Goal: Task Accomplishment & Management: Manage account settings

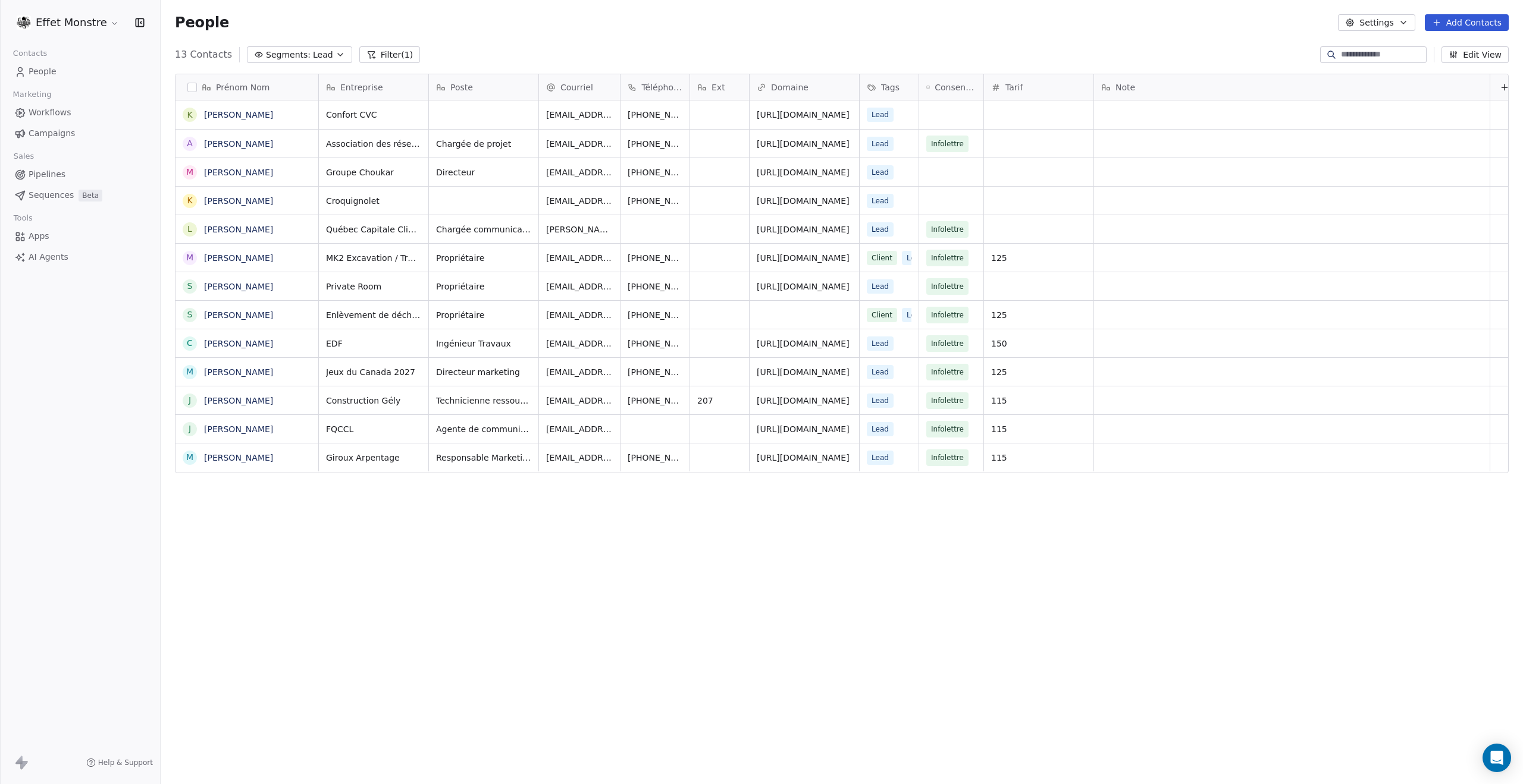
scroll to position [681, 1353]
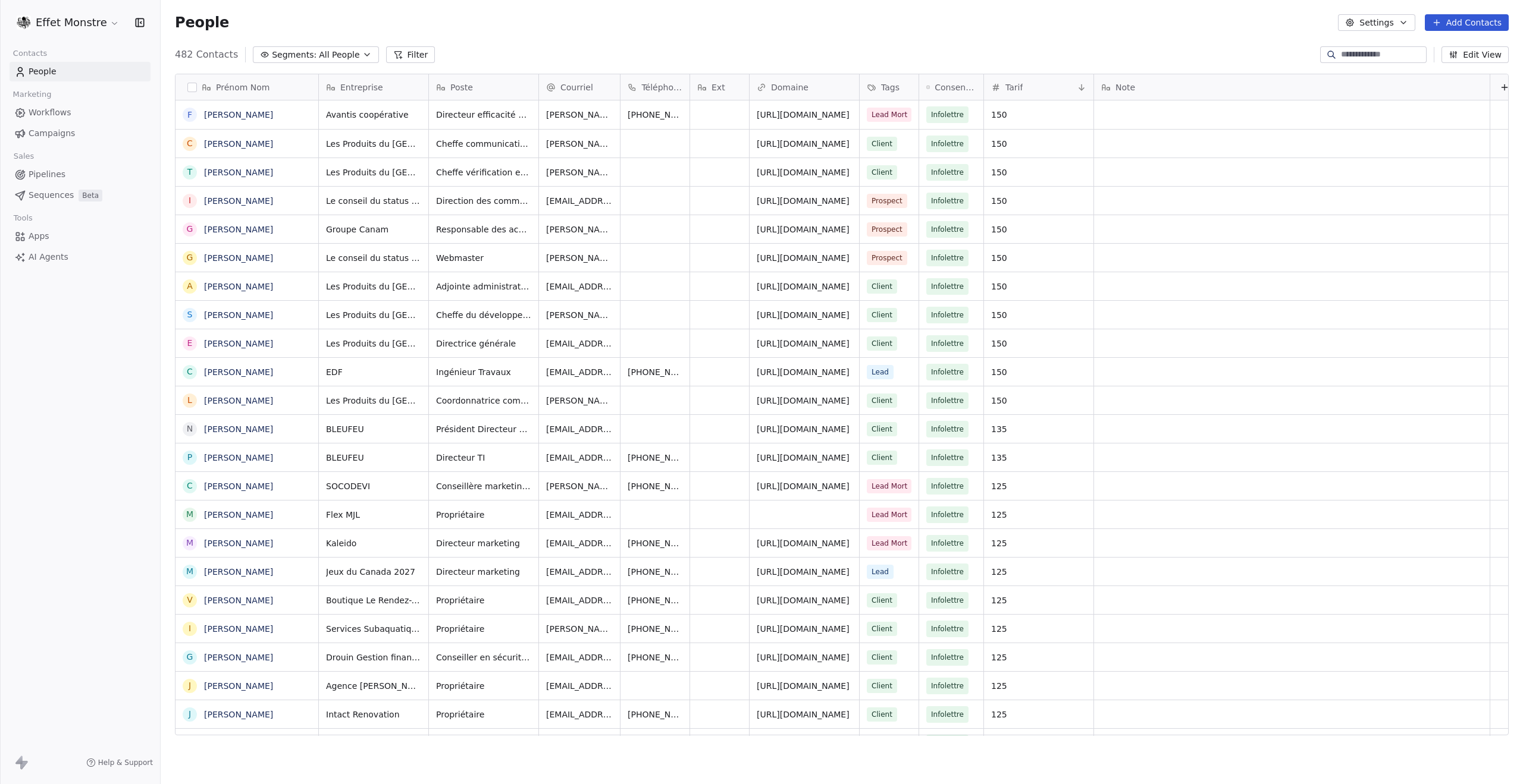
scroll to position [681, 1353]
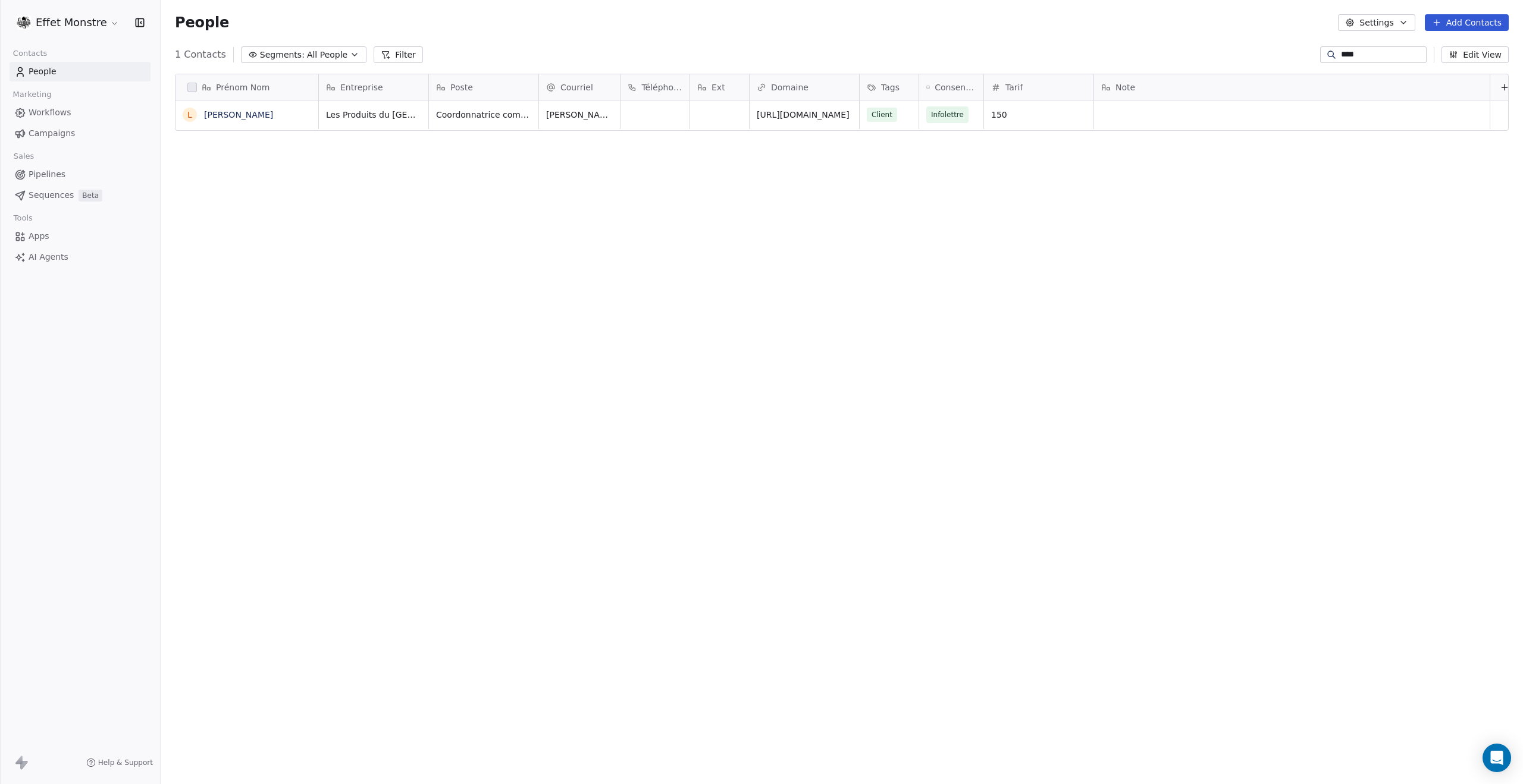
scroll to position [681, 1353]
click at [239, 230] on div "Prénom Nom L Lucy Farineau Entreprise Poste Courriel Téléphone Ext Domaine Tags…" at bounding box center [841, 410] width 1362 height 690
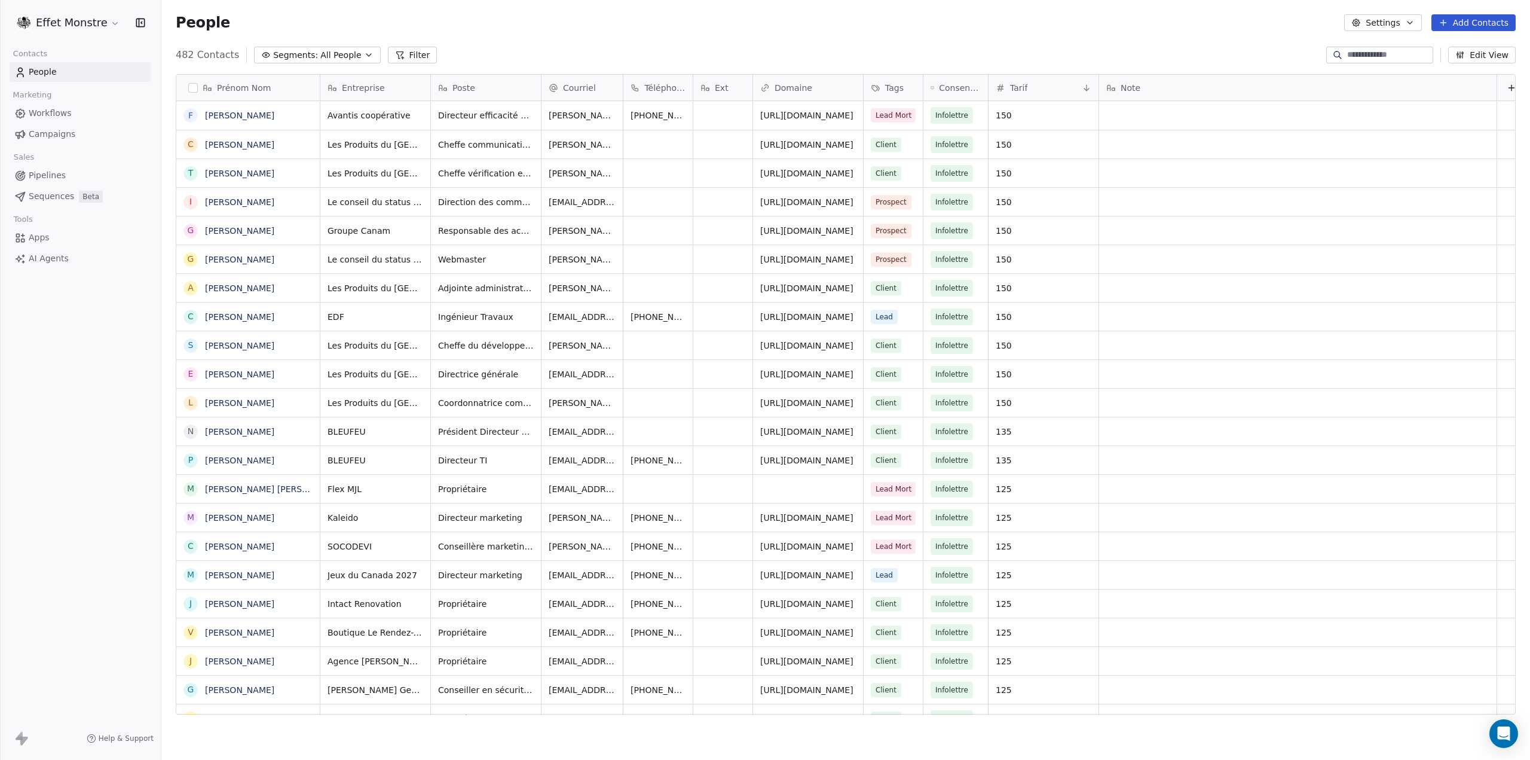
scroll to position [659, 1359]
click at [325, 60] on span "All People" at bounding box center [340, 55] width 41 height 13
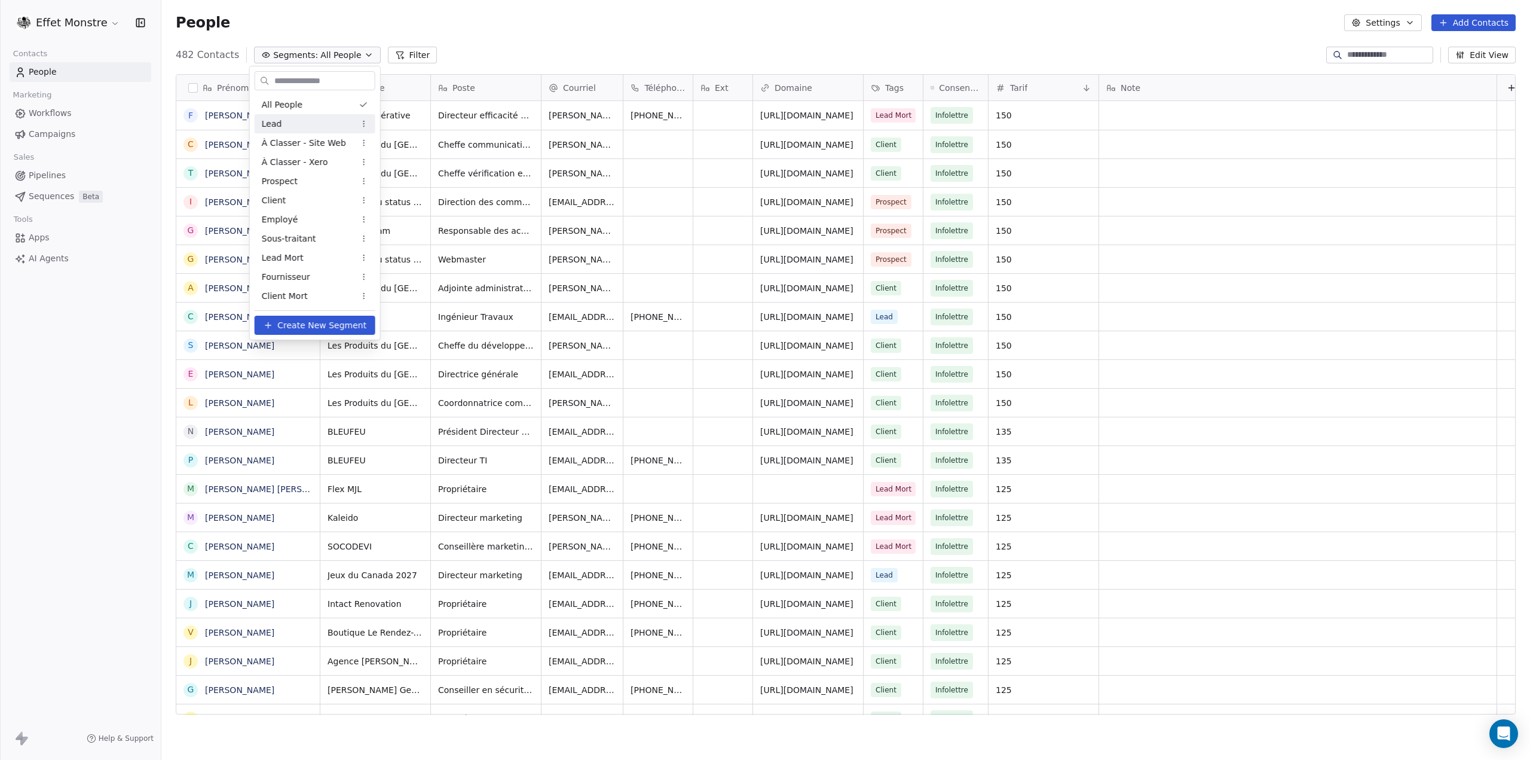
click at [283, 127] on div "Lead" at bounding box center [315, 123] width 121 height 19
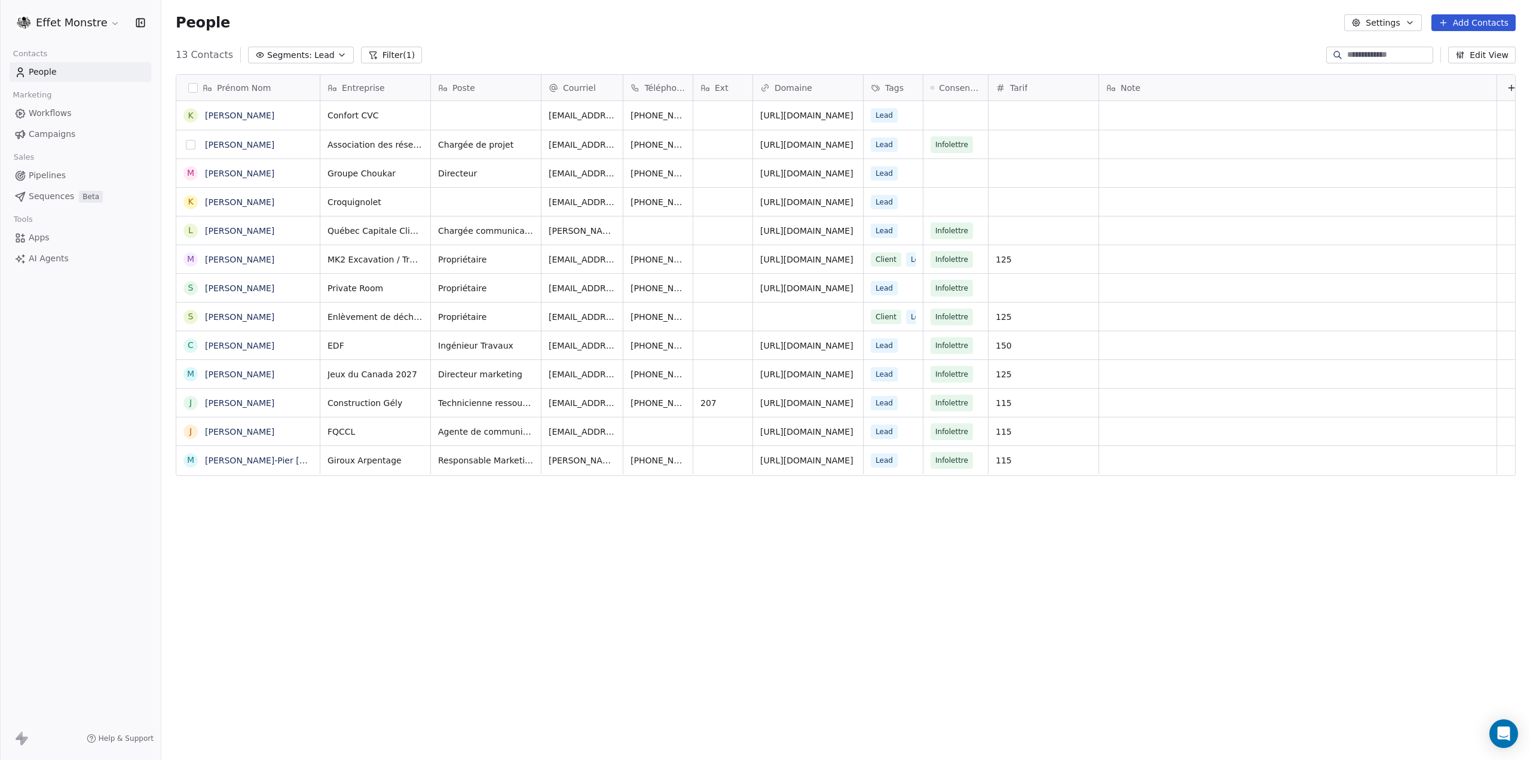
click at [190, 140] on button "grid" at bounding box center [191, 145] width 10 height 10
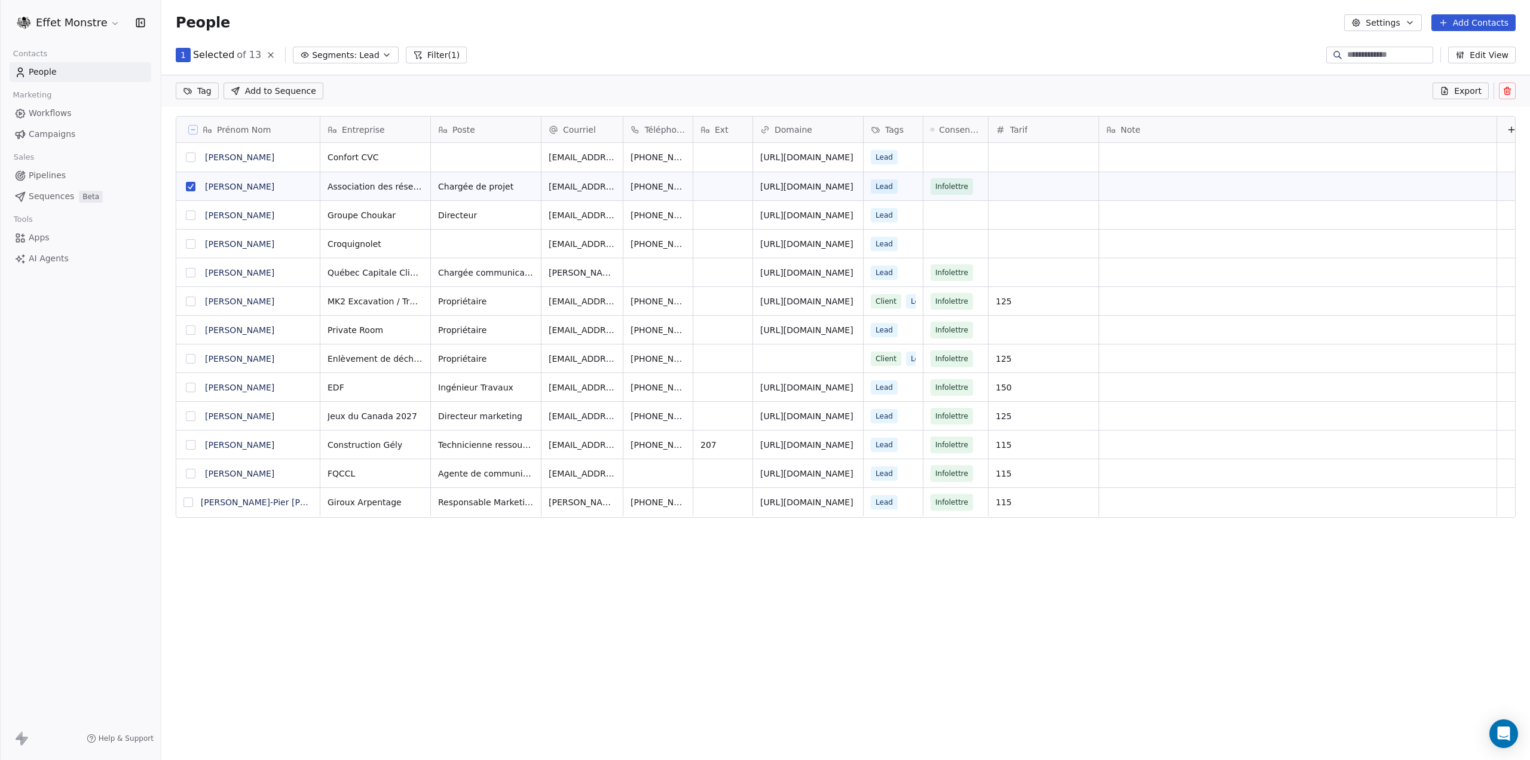
scroll to position [617, 1359]
click at [1508, 91] on icon at bounding box center [1507, 91] width 10 height 10
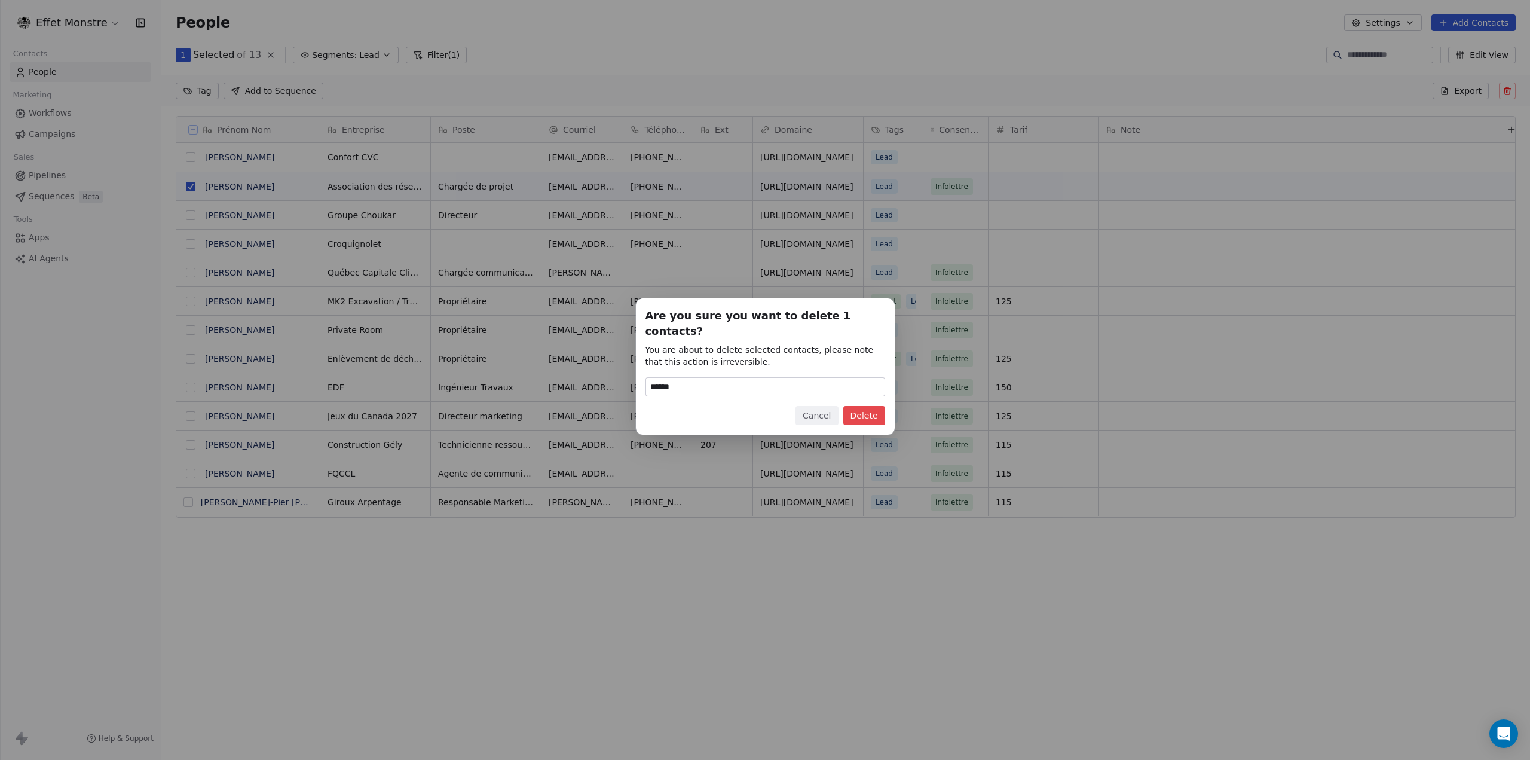
type input "******"
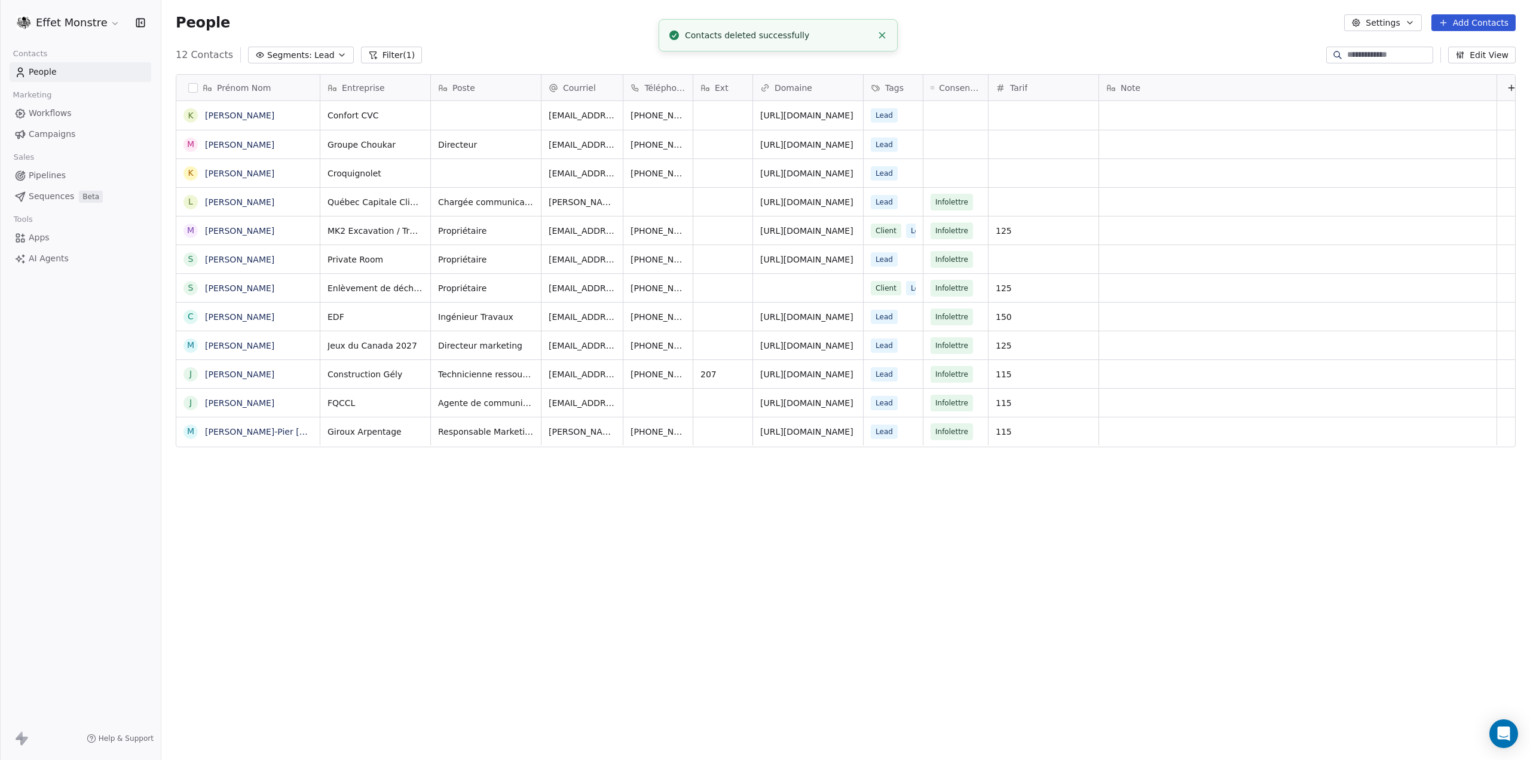
click at [278, 54] on span "Segments:" at bounding box center [289, 55] width 45 height 13
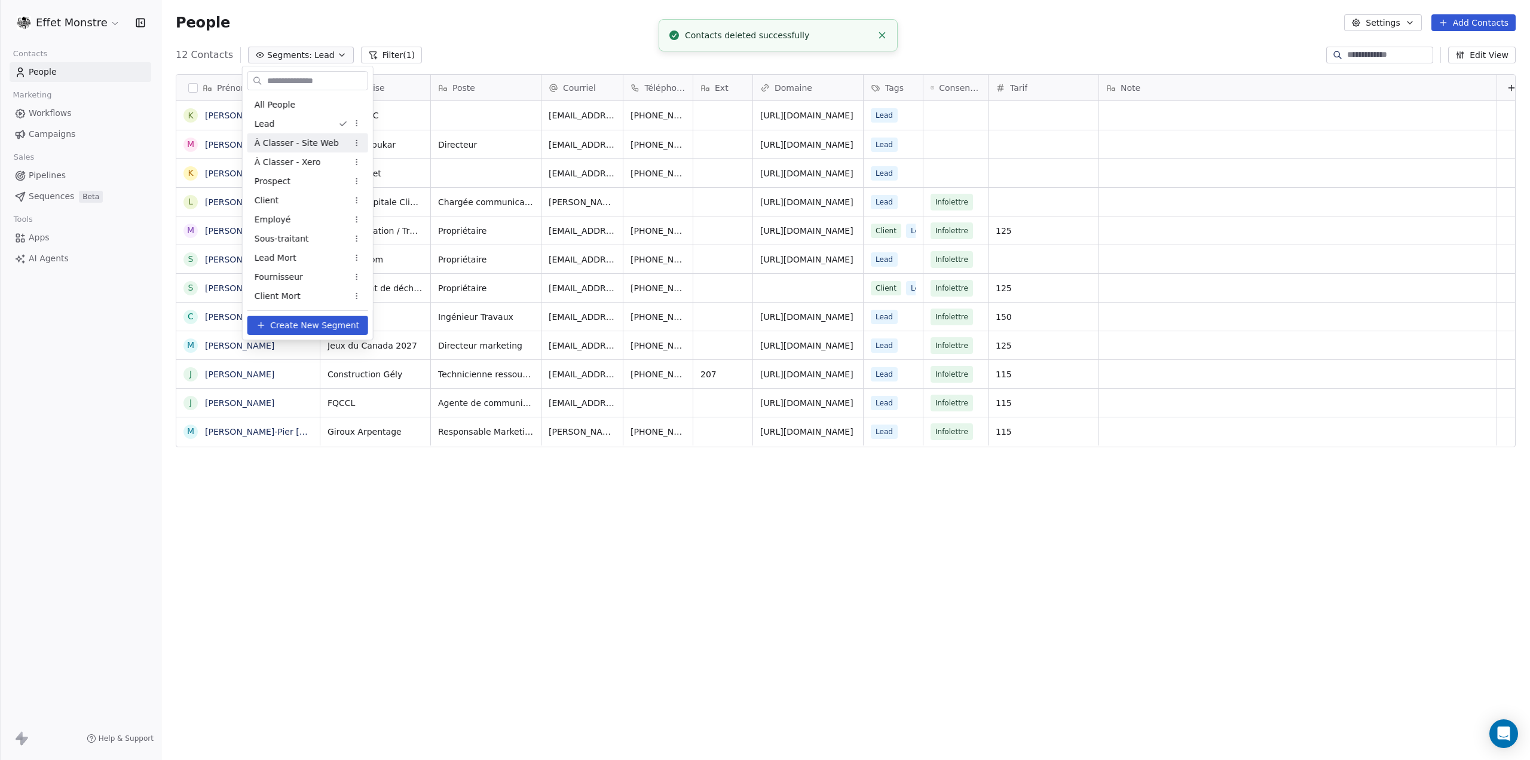
click at [281, 146] on span "À Classer - Site Web" at bounding box center [297, 143] width 84 height 13
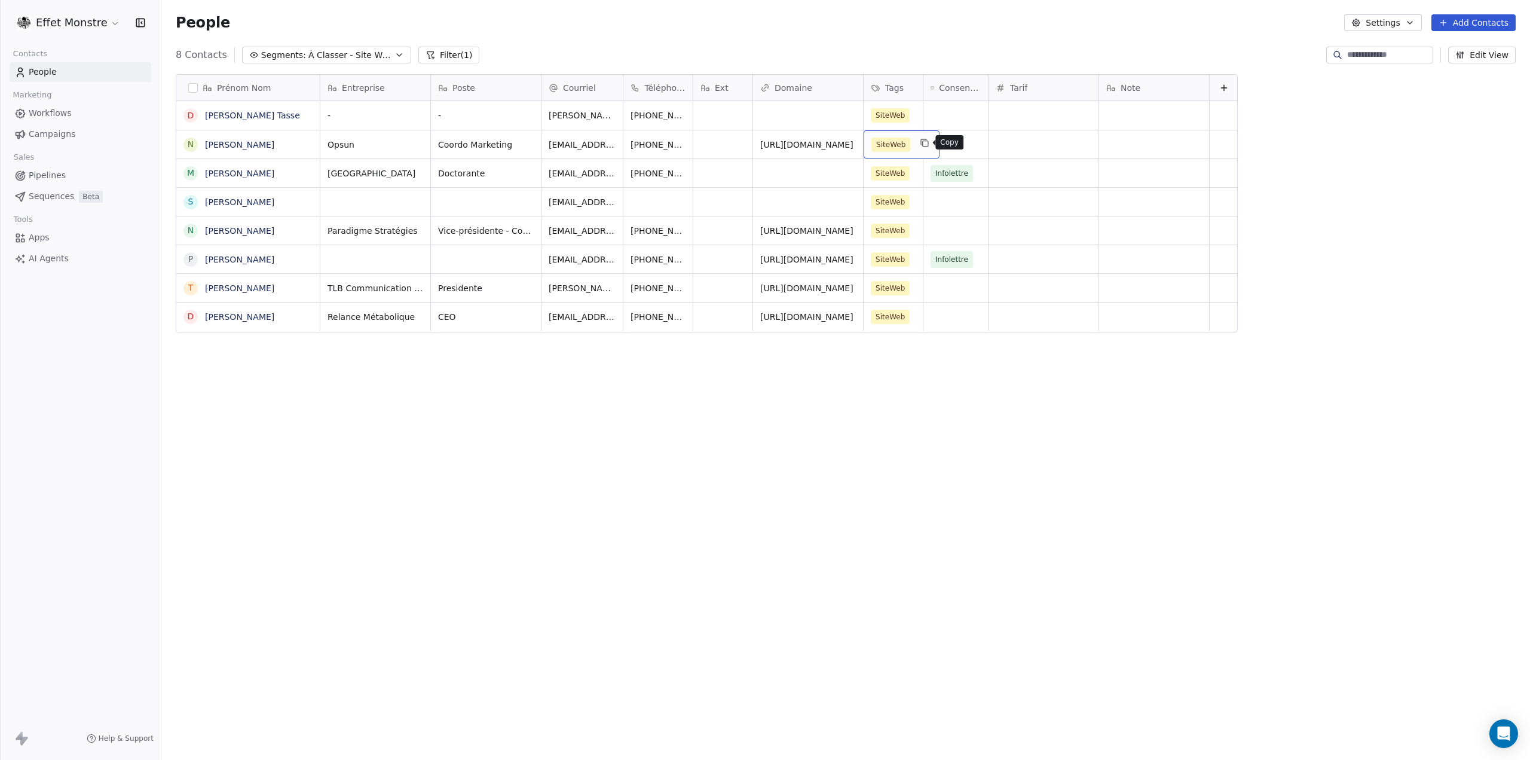
click at [917, 140] on button "grid" at bounding box center [924, 143] width 14 height 14
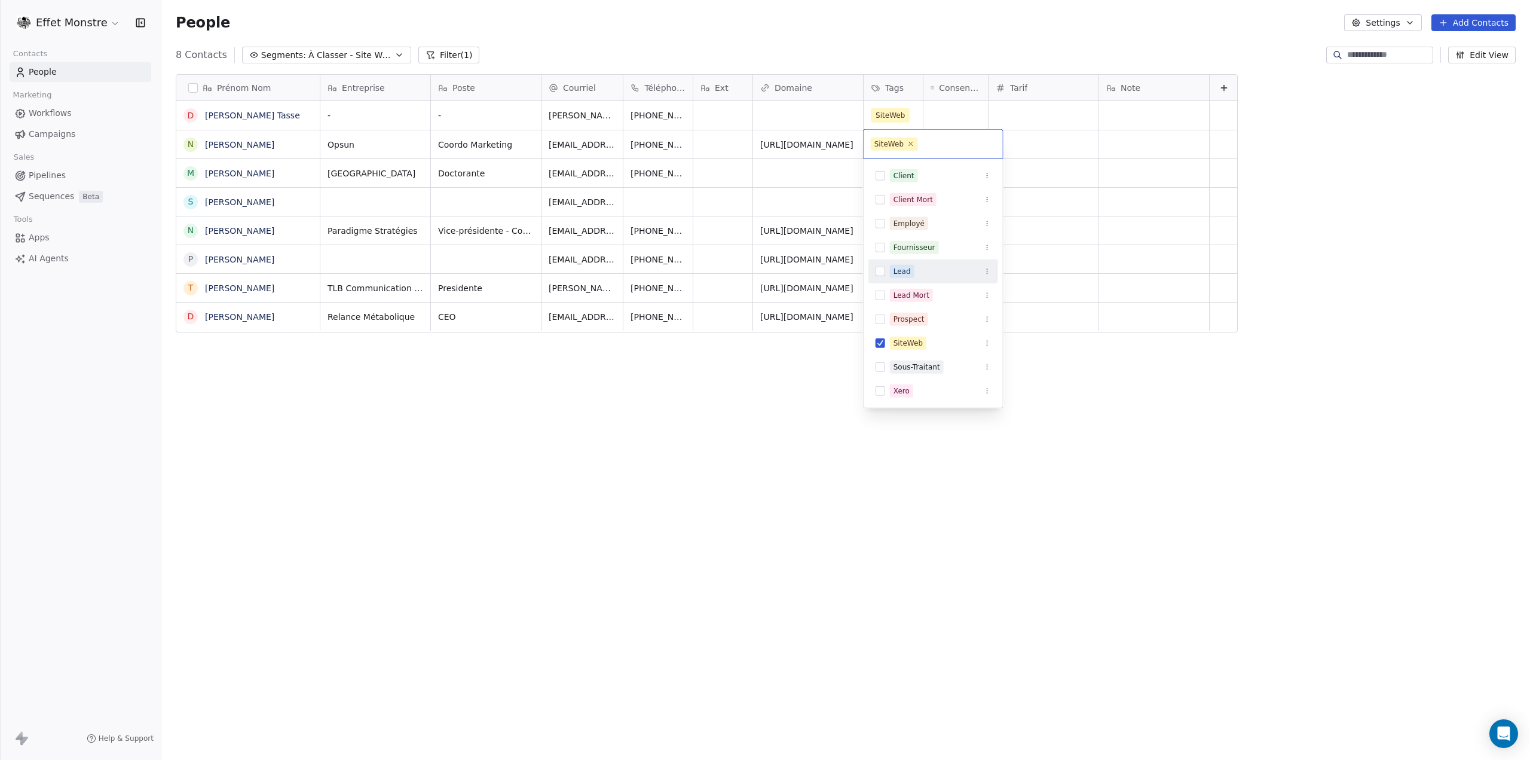
click at [878, 270] on button "Suggestions" at bounding box center [880, 272] width 10 height 10
click at [881, 353] on button "Suggestions" at bounding box center [880, 358] width 10 height 10
click at [806, 378] on html "Effet Monstre Contacts People Marketing Workflows Campaigns Sales Pipelines Seq…" at bounding box center [765, 380] width 1530 height 760
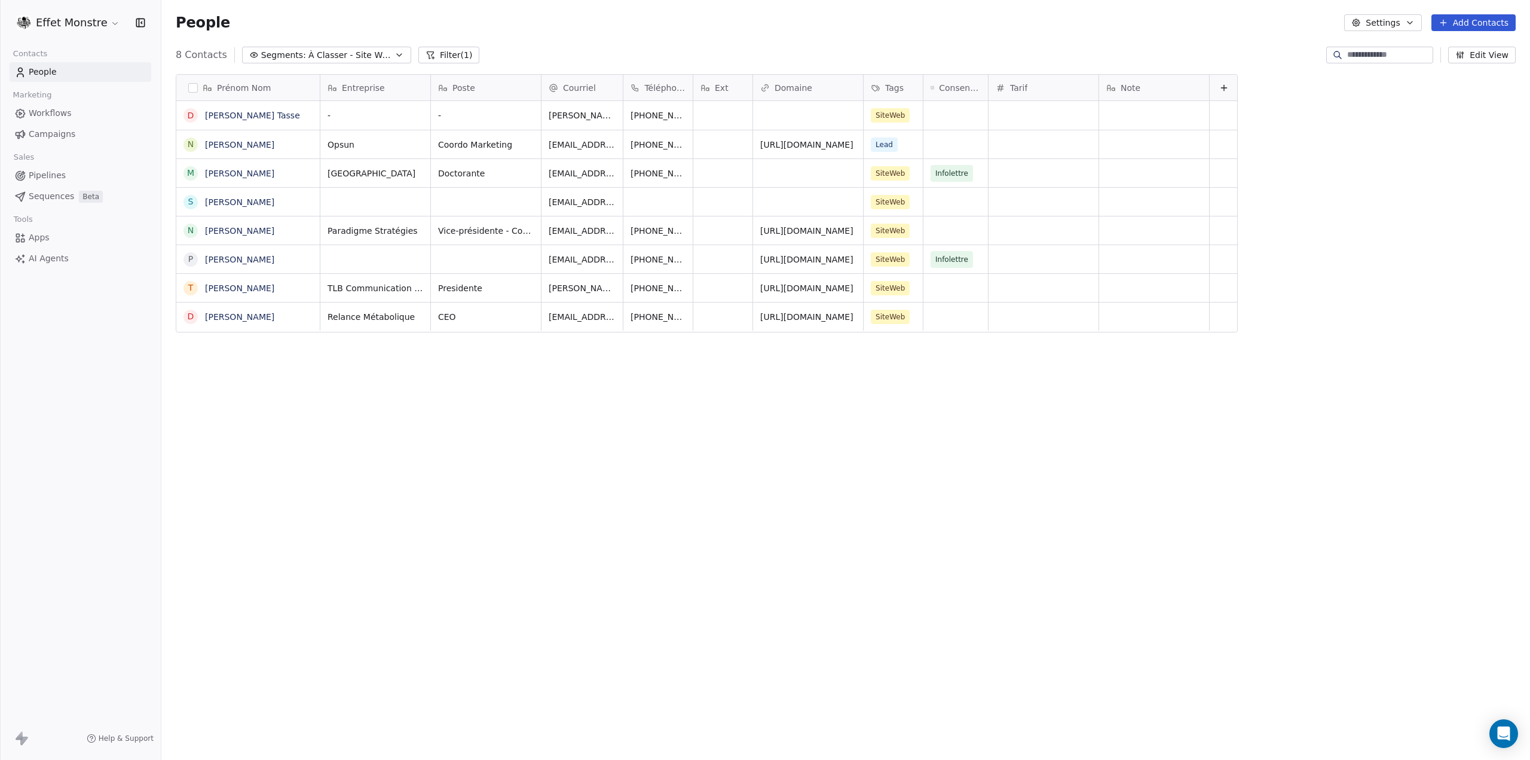
click at [783, 355] on div "Prénom Nom D Dave Prud'homme Tasse N Nabil Rigane M Marie-Hélène Charest S Simo…" at bounding box center [845, 399] width 1368 height 668
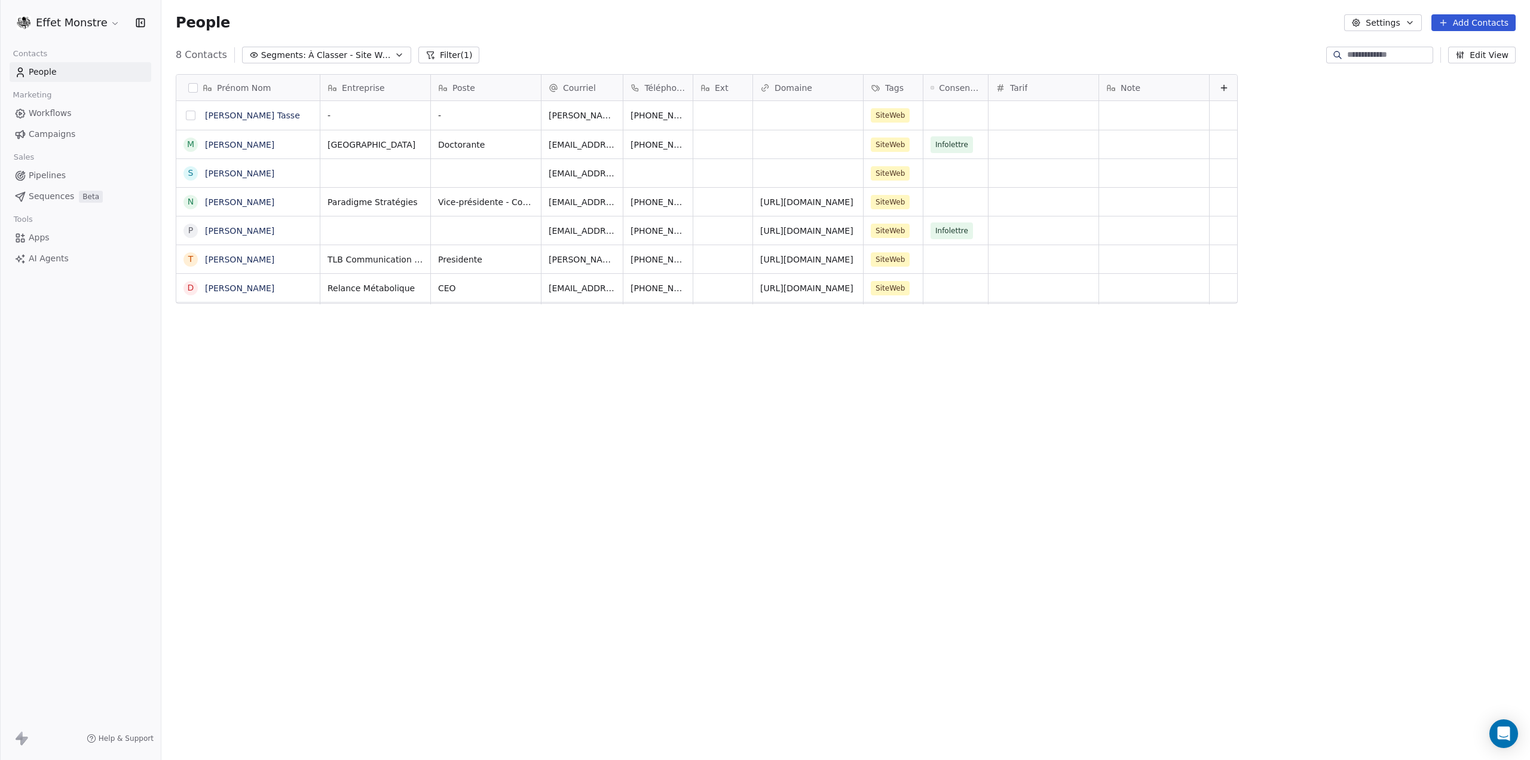
click at [191, 112] on button "grid" at bounding box center [191, 116] width 10 height 10
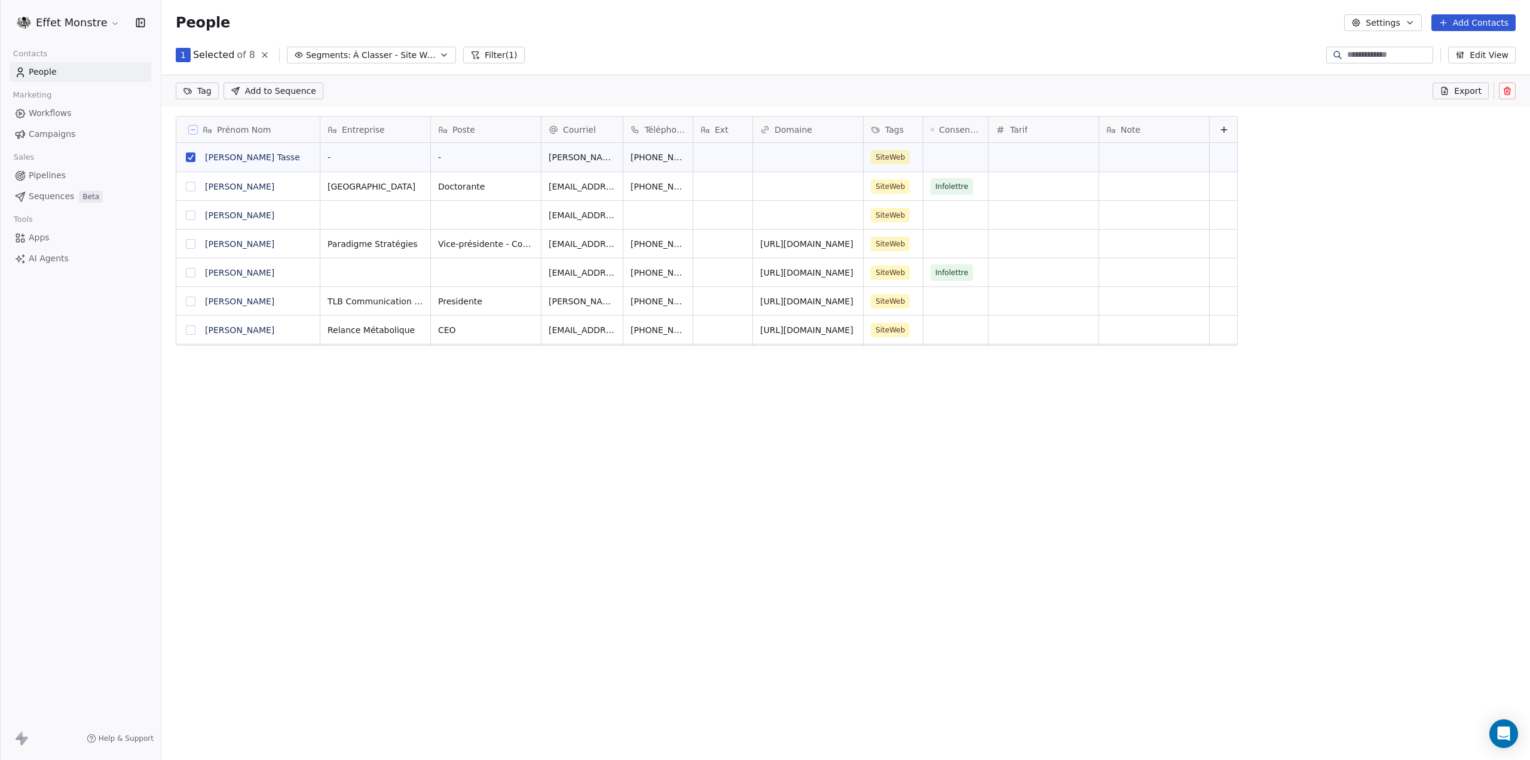
scroll to position [617, 1359]
click at [189, 243] on button "grid" at bounding box center [191, 244] width 10 height 10
click at [1507, 91] on icon at bounding box center [1507, 91] width 10 height 10
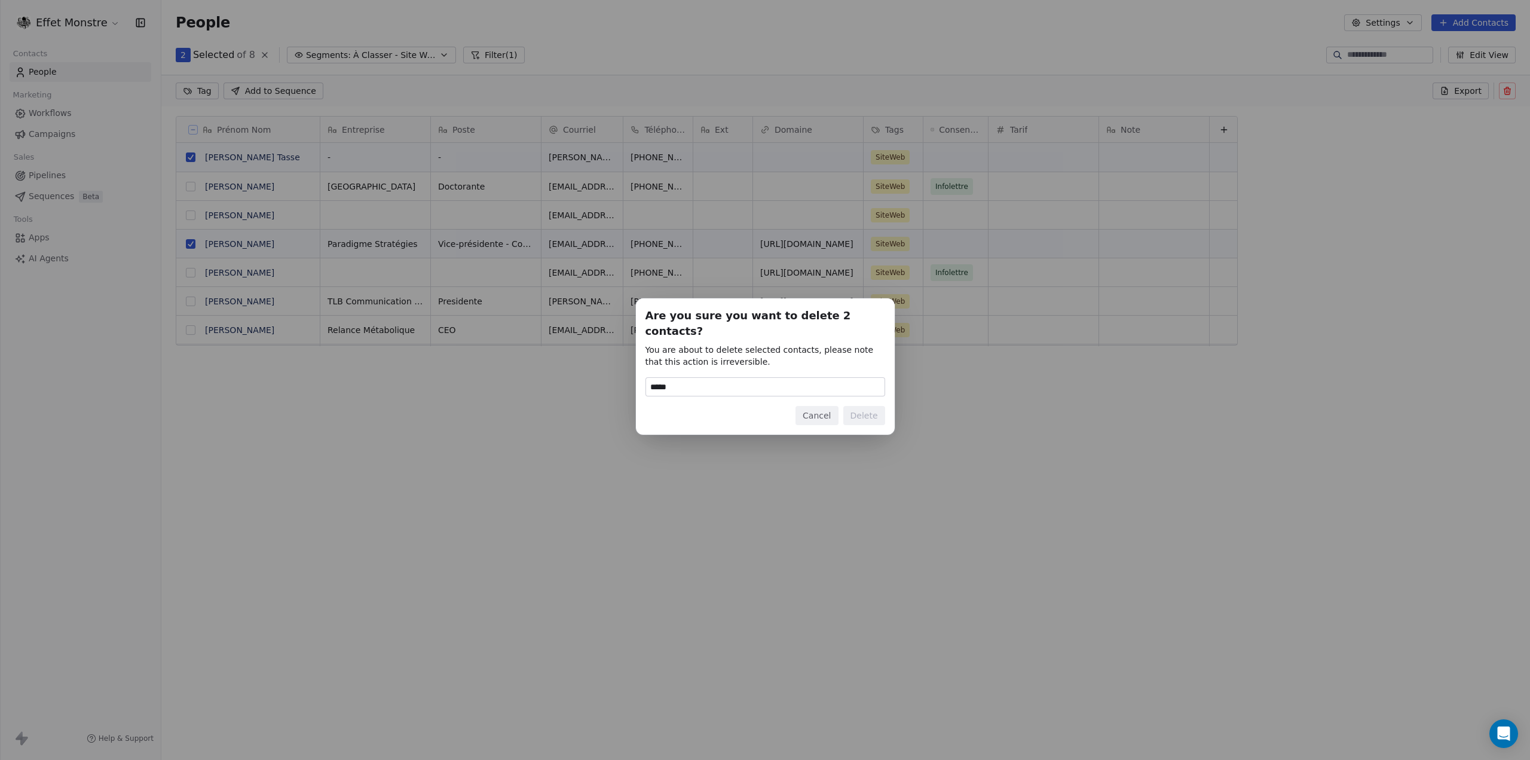
type input "******"
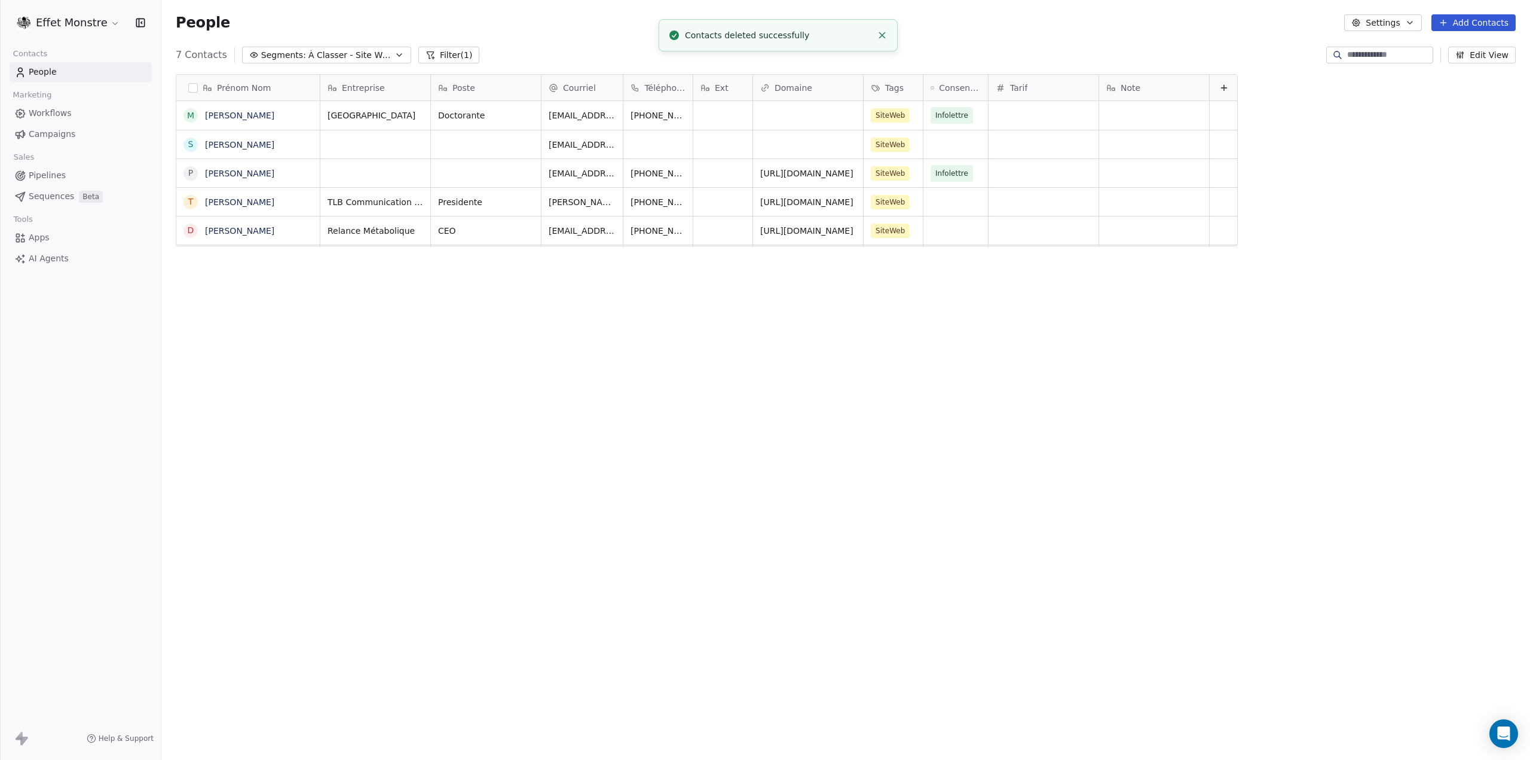
click at [342, 56] on span "À Classer - Site Web" at bounding box center [350, 55] width 84 height 13
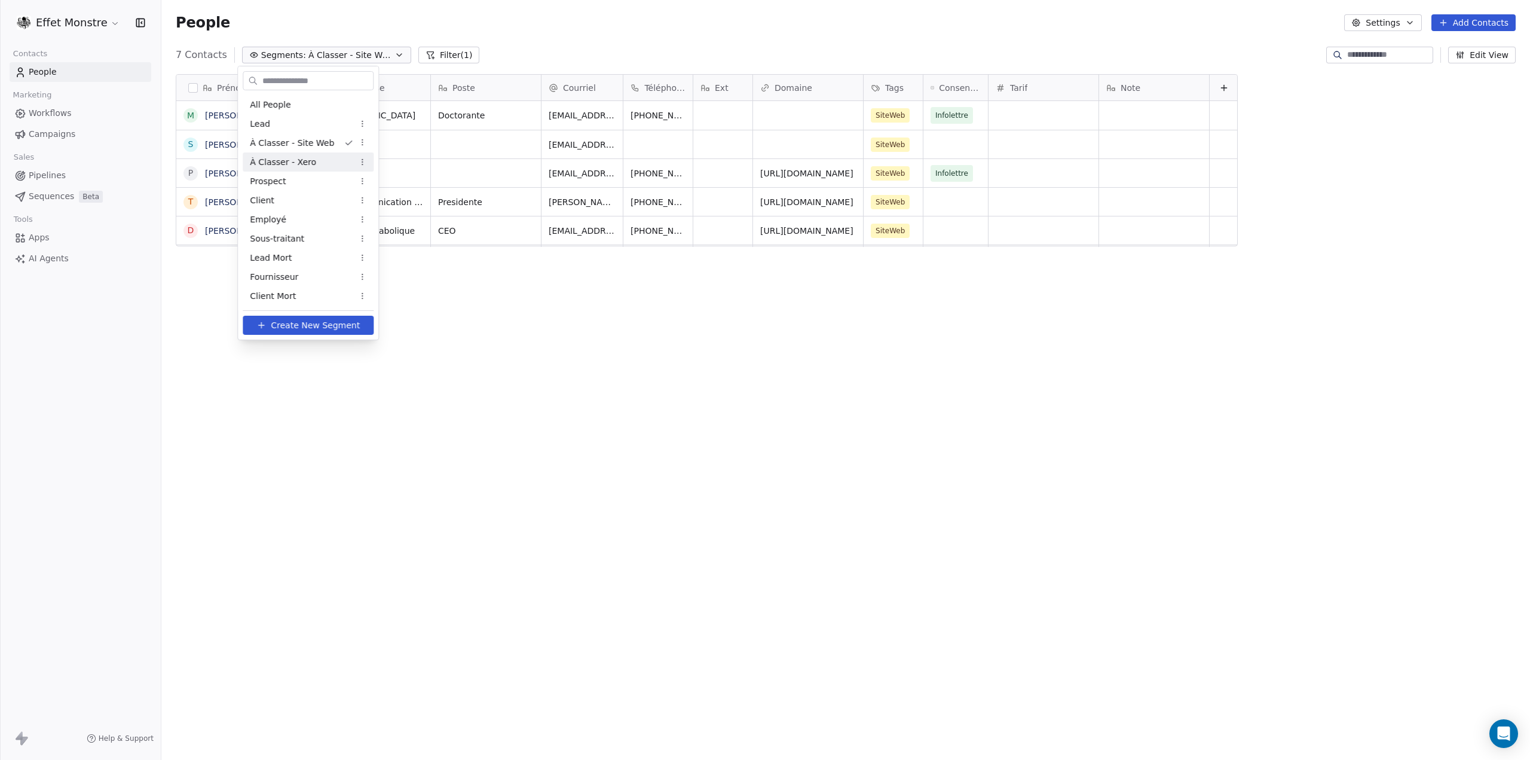
click at [311, 169] on div "À Classer - Xero" at bounding box center [308, 161] width 131 height 19
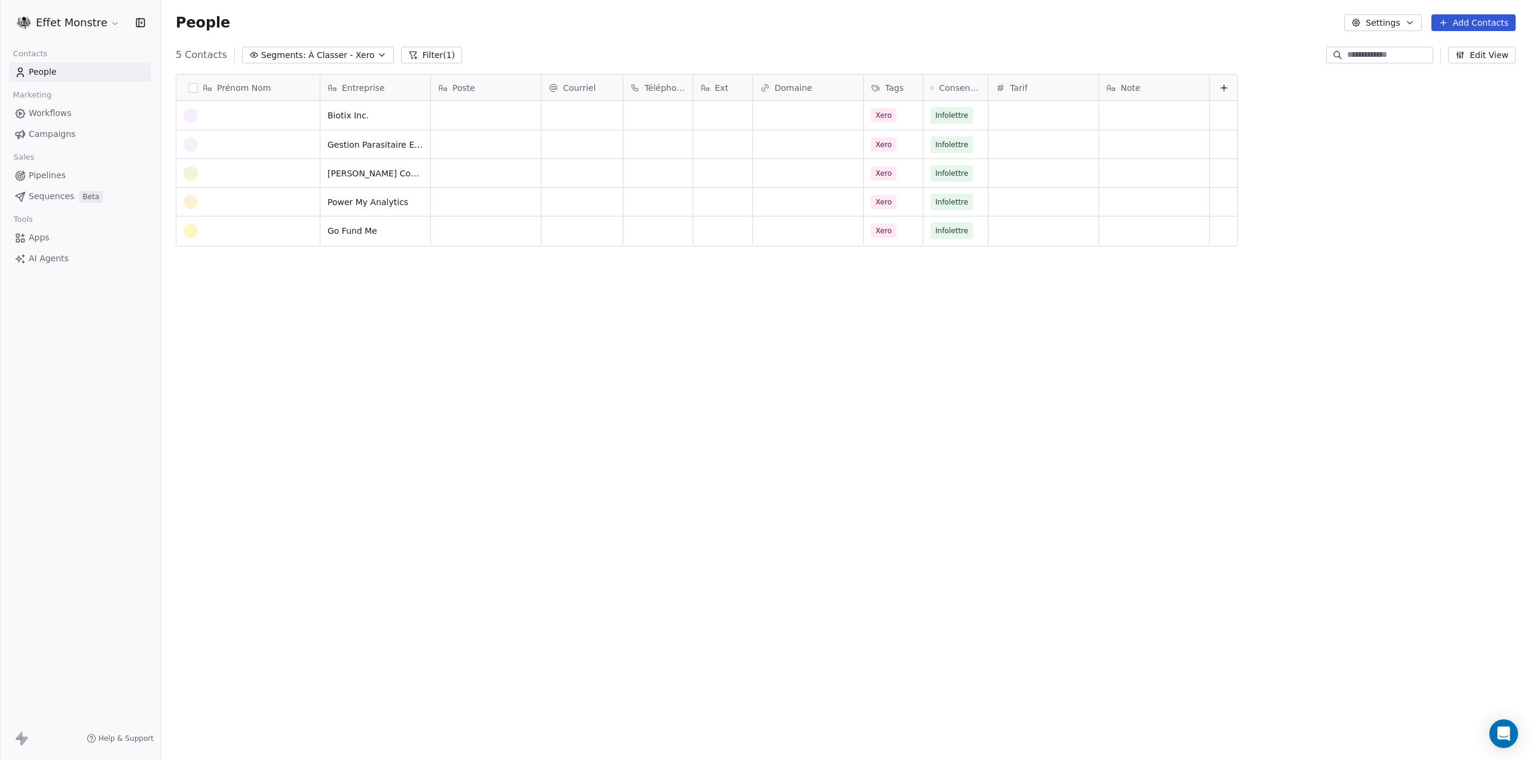
click at [189, 85] on button "button" at bounding box center [193, 88] width 10 height 10
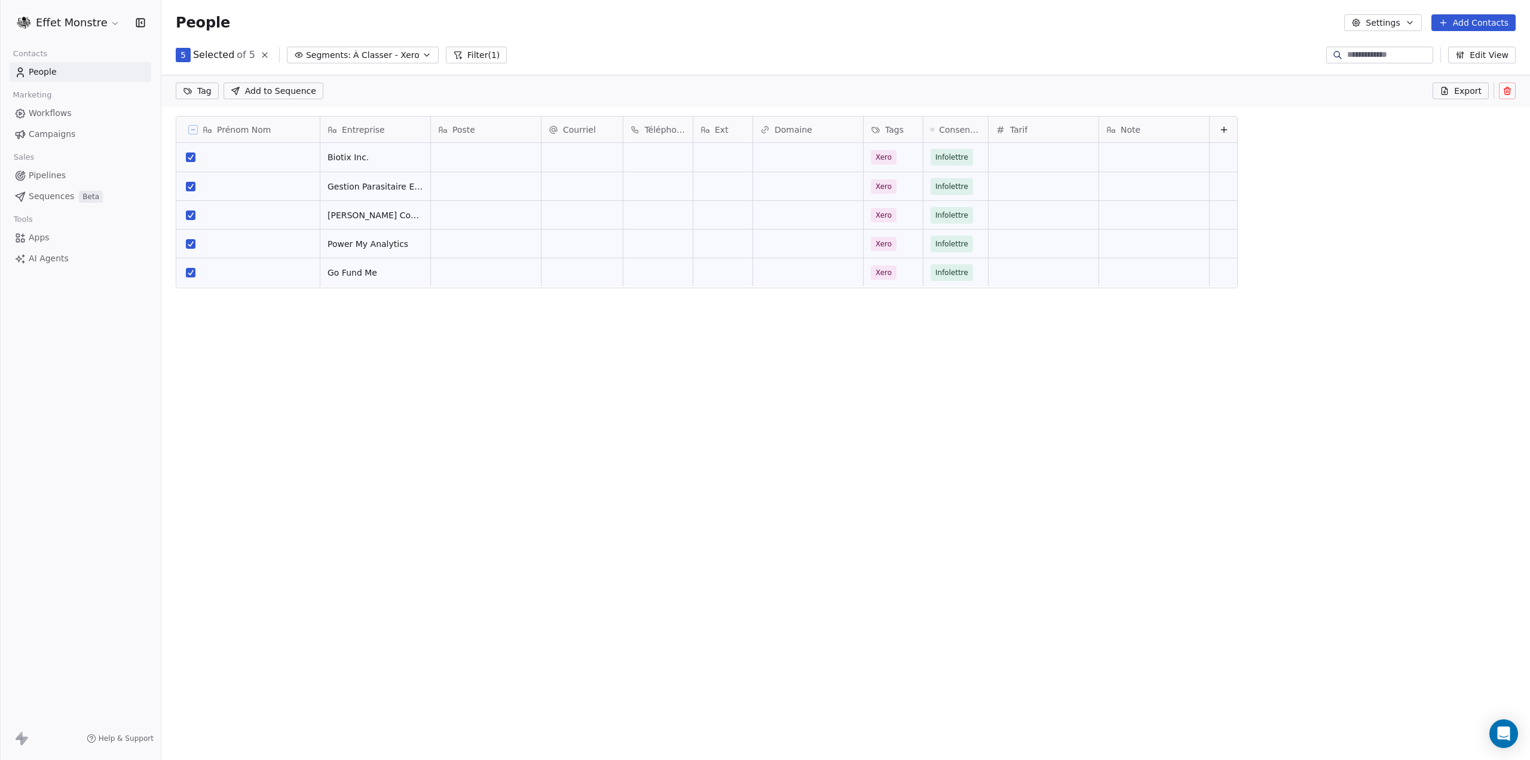
click at [1507, 93] on icon at bounding box center [1507, 91] width 10 height 10
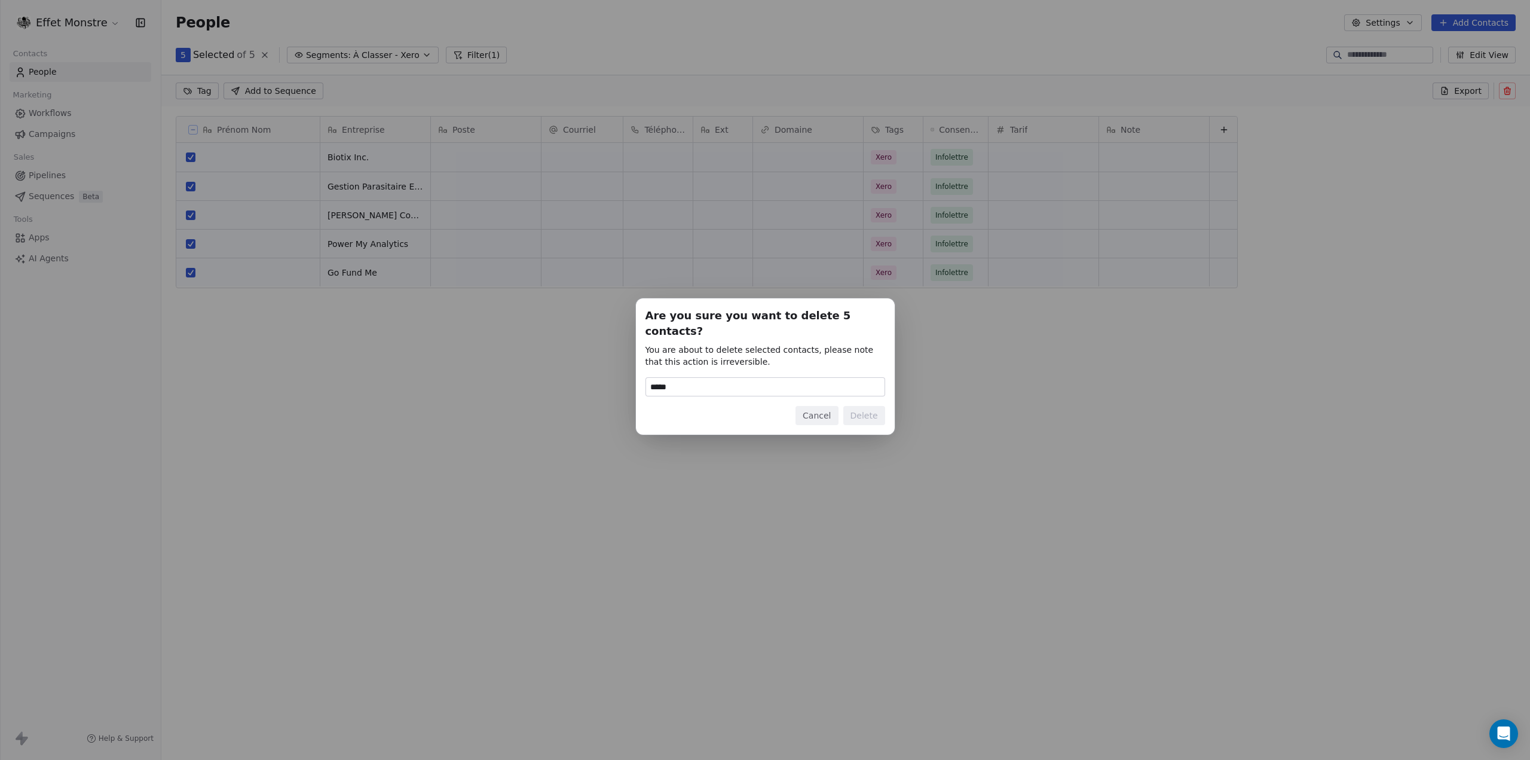
type input "******"
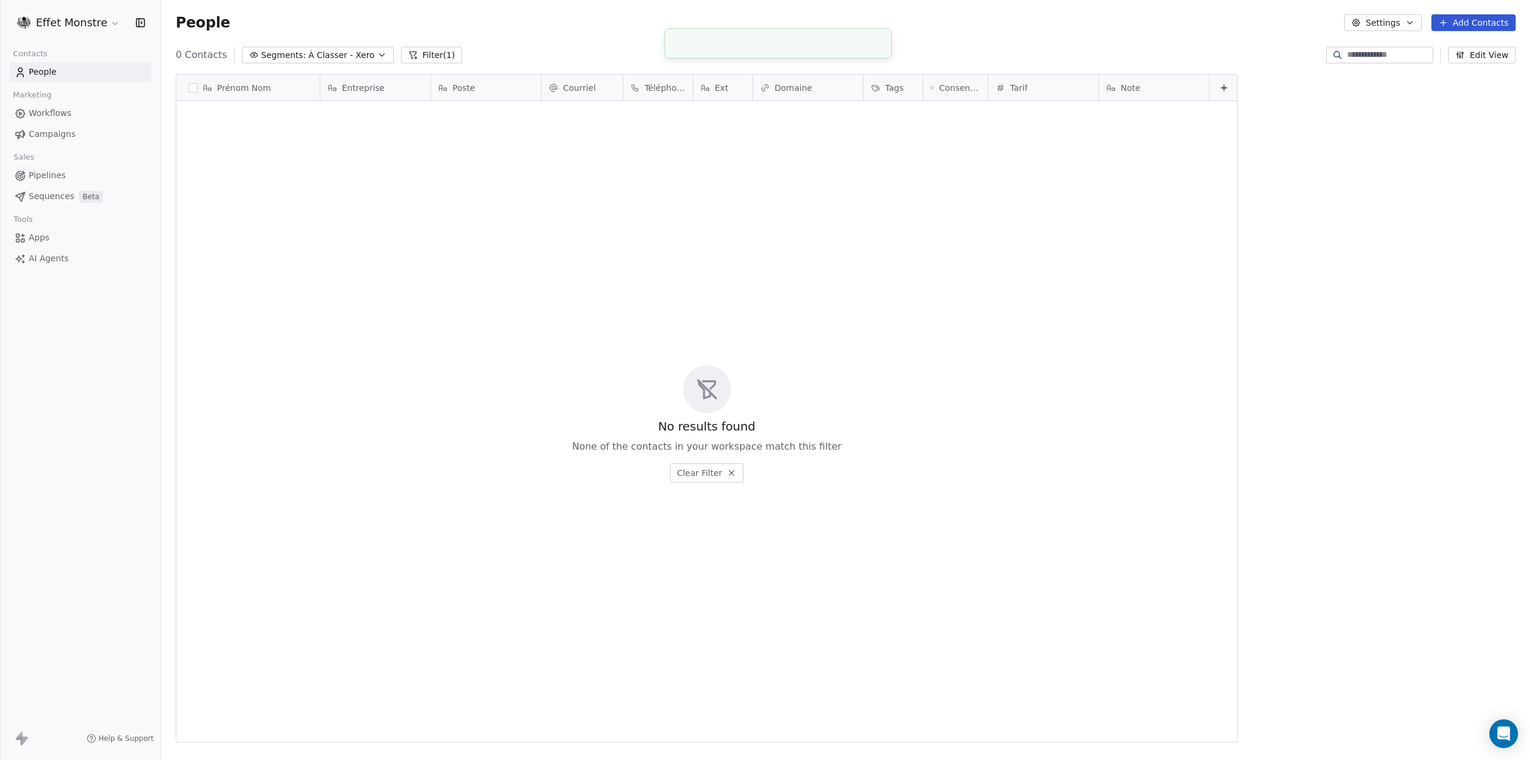
click at [351, 50] on span "À Classer - Xero" at bounding box center [341, 55] width 66 height 13
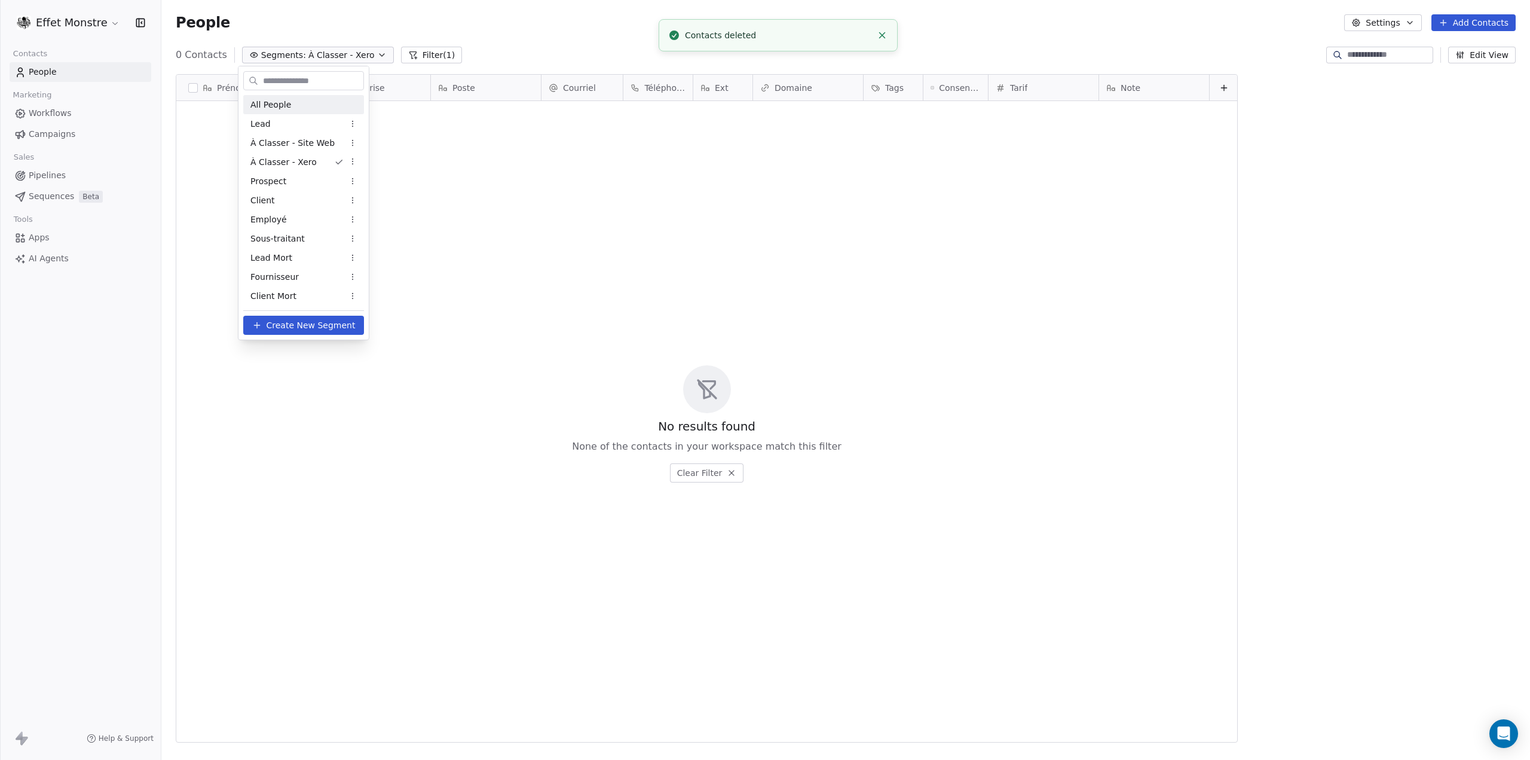
click at [288, 105] on div "All People" at bounding box center [303, 104] width 121 height 19
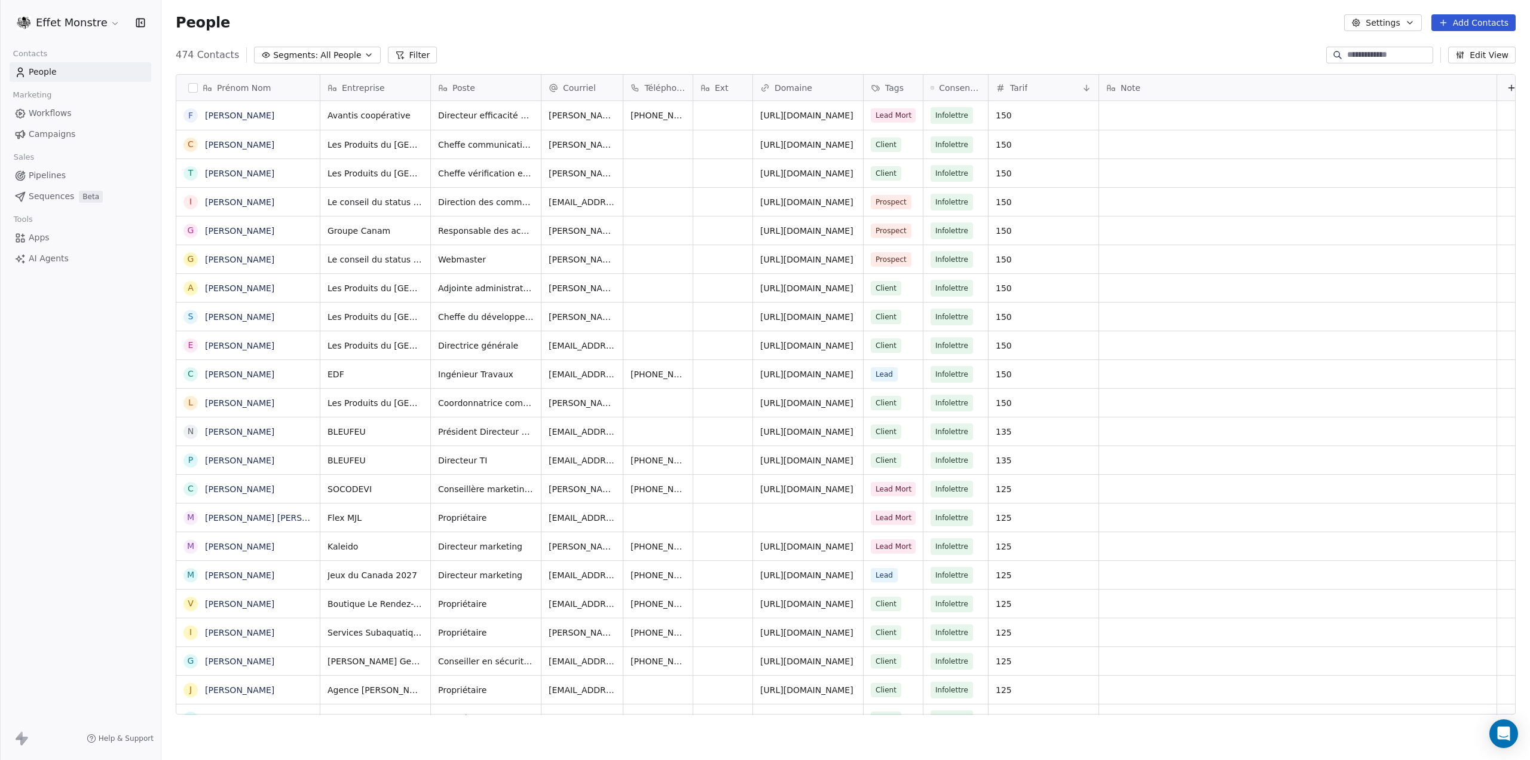
click at [1389, 53] on input at bounding box center [1389, 55] width 84 height 12
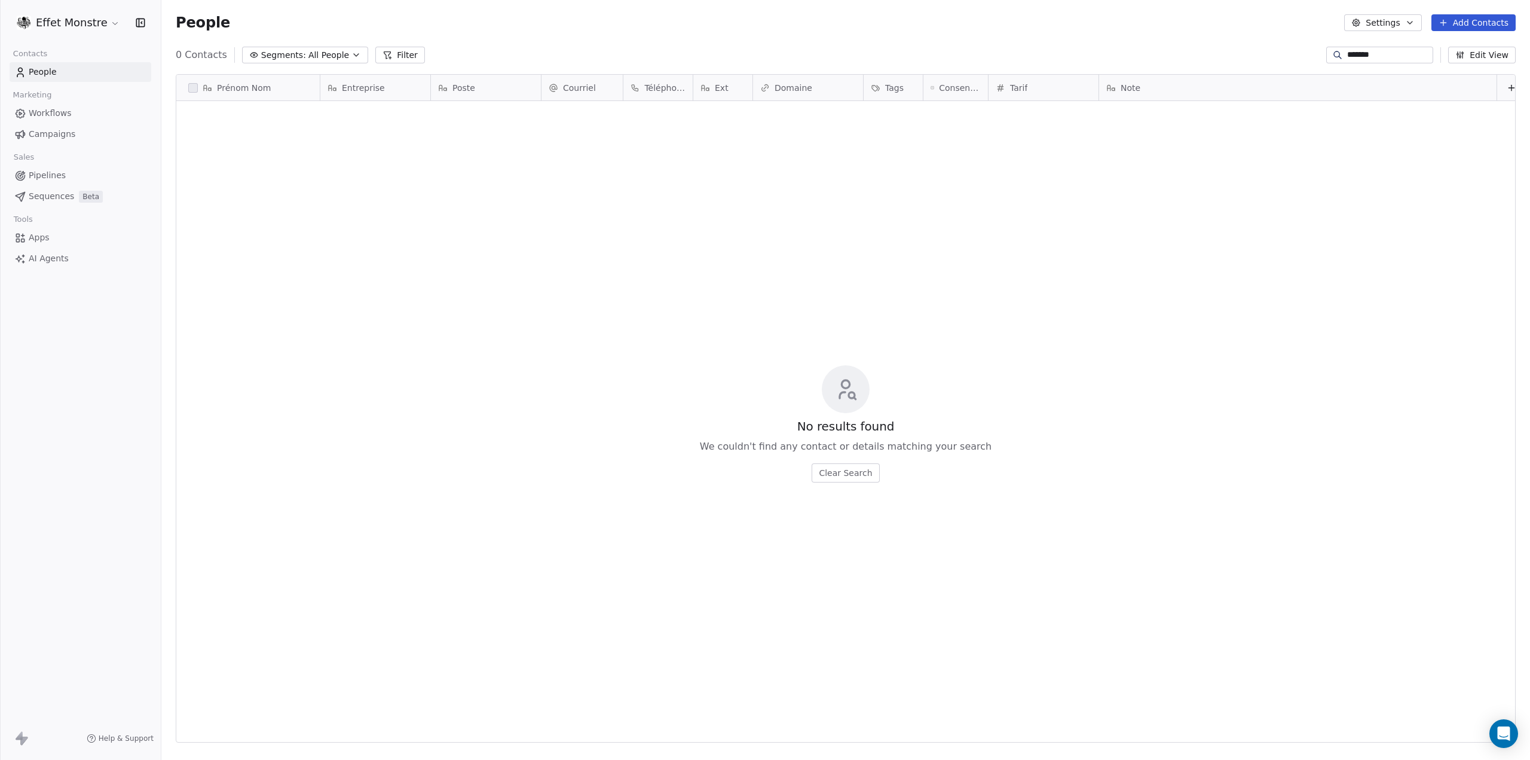
click at [1348, 58] on input "*******" at bounding box center [1389, 55] width 84 height 12
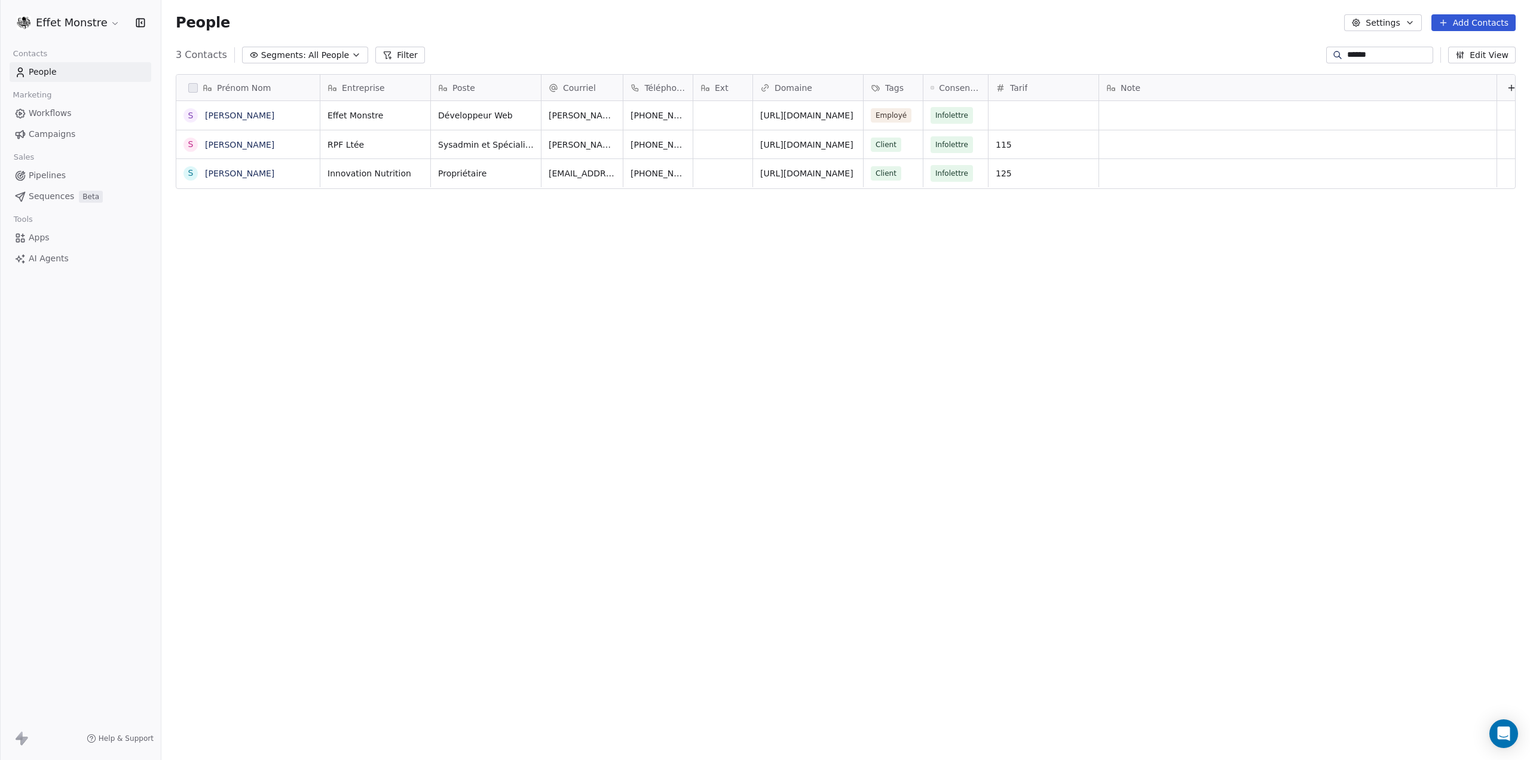
type input "******"
click at [275, 49] on span "Segments:" at bounding box center [283, 55] width 45 height 13
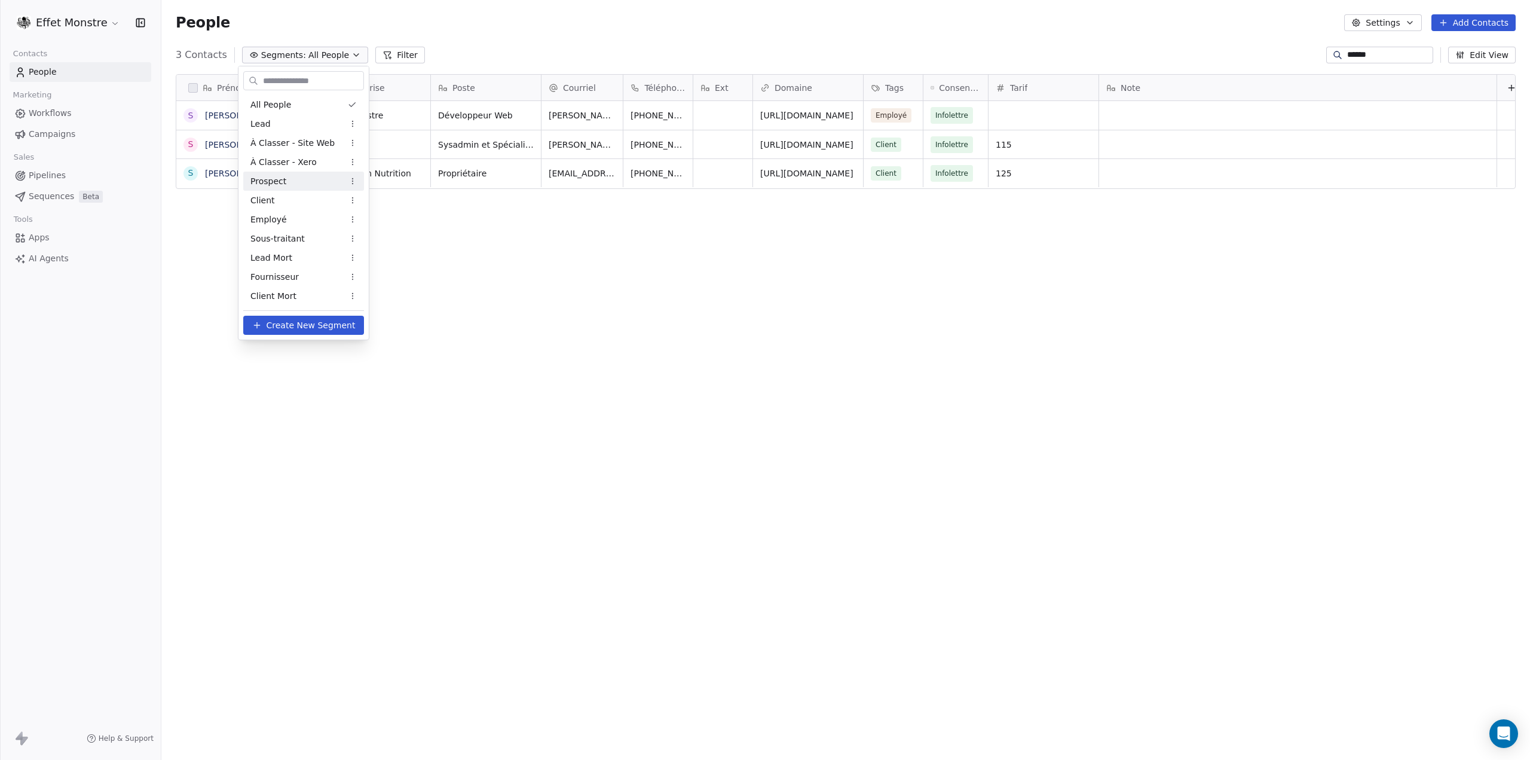
click at [293, 180] on div "Prospect" at bounding box center [303, 181] width 121 height 19
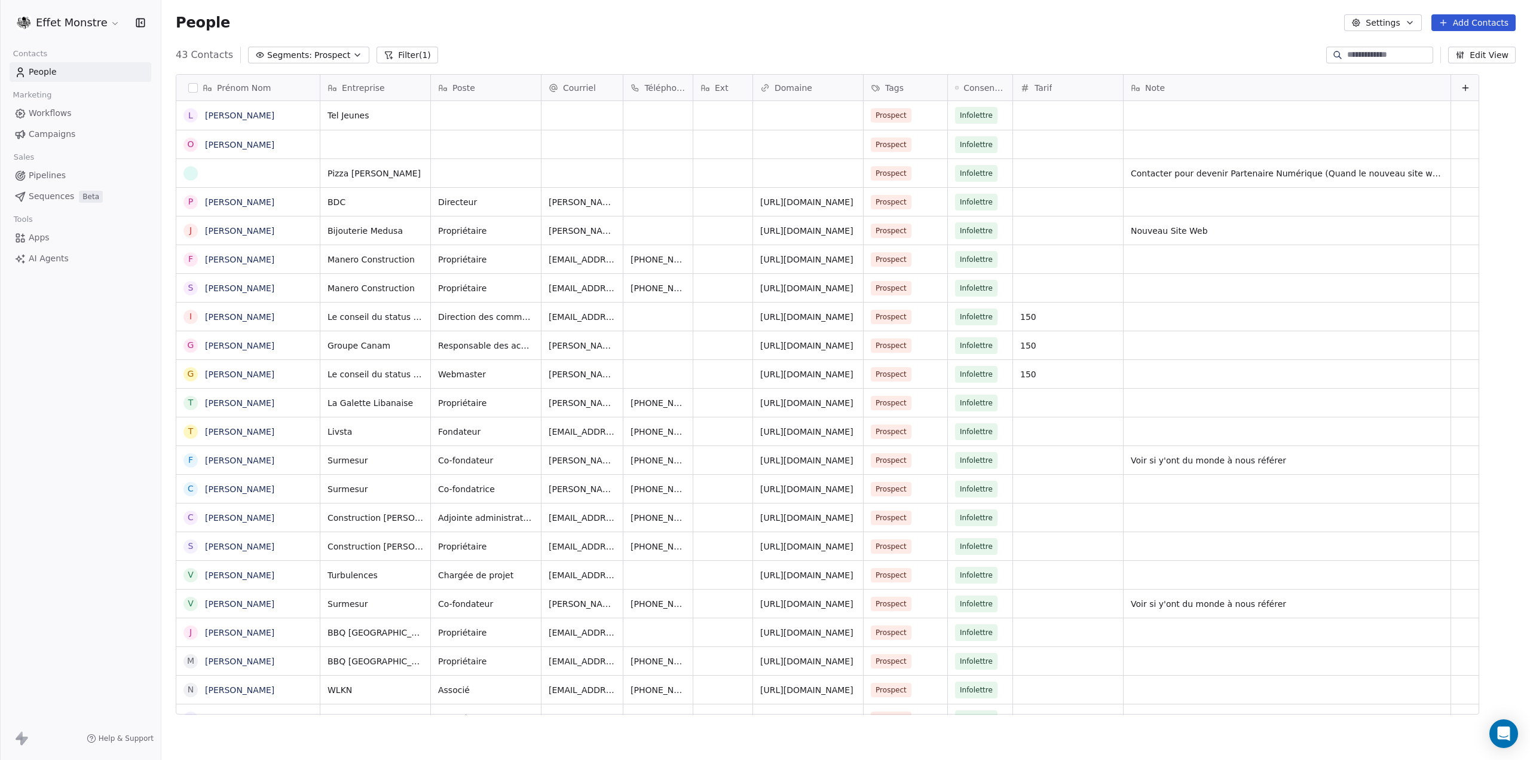
click at [283, 52] on span "Segments:" at bounding box center [289, 55] width 45 height 13
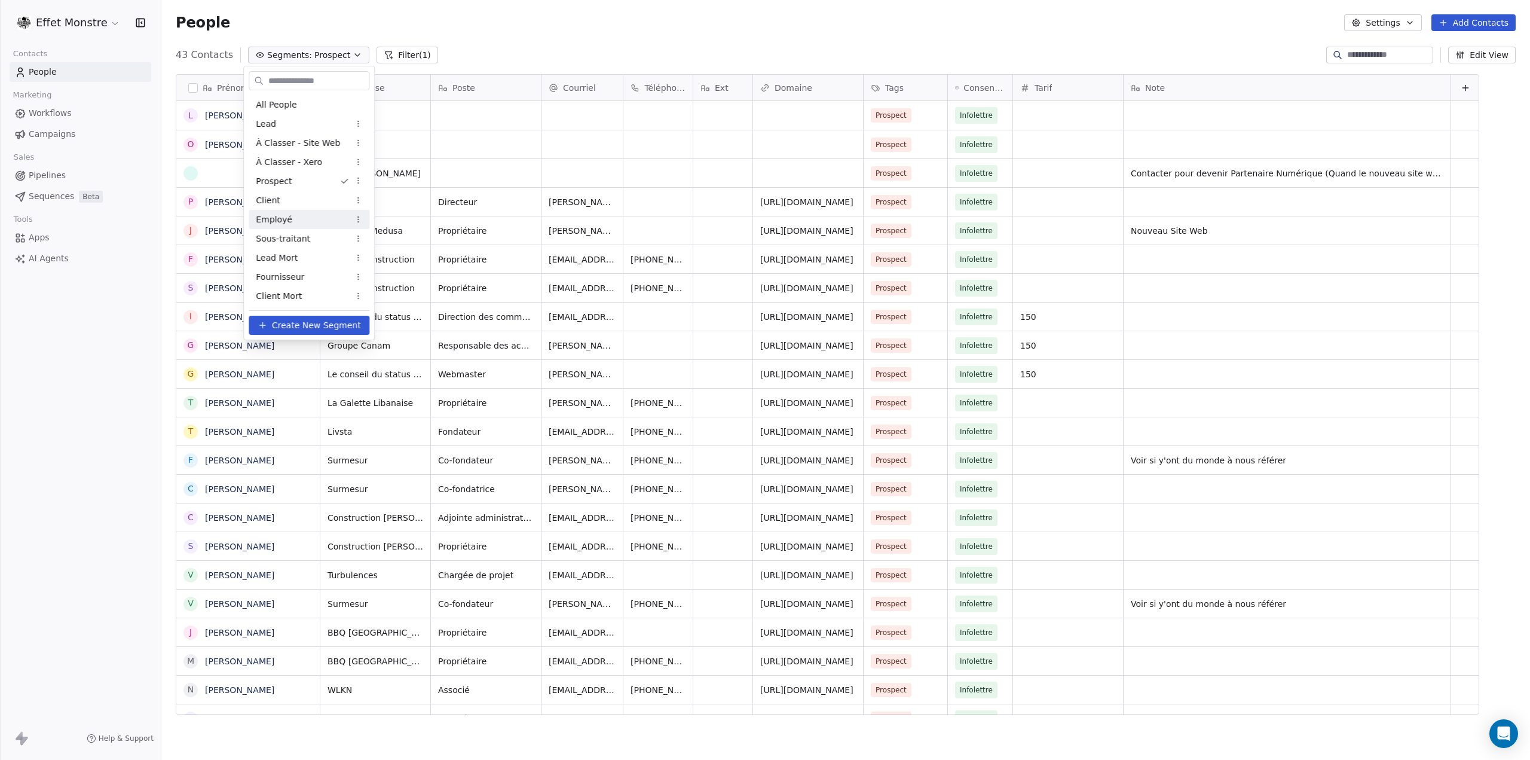
click at [122, 433] on html "Effet Monstre Contacts People Marketing Workflows Campaigns Sales Pipelines Seq…" at bounding box center [765, 380] width 1530 height 760
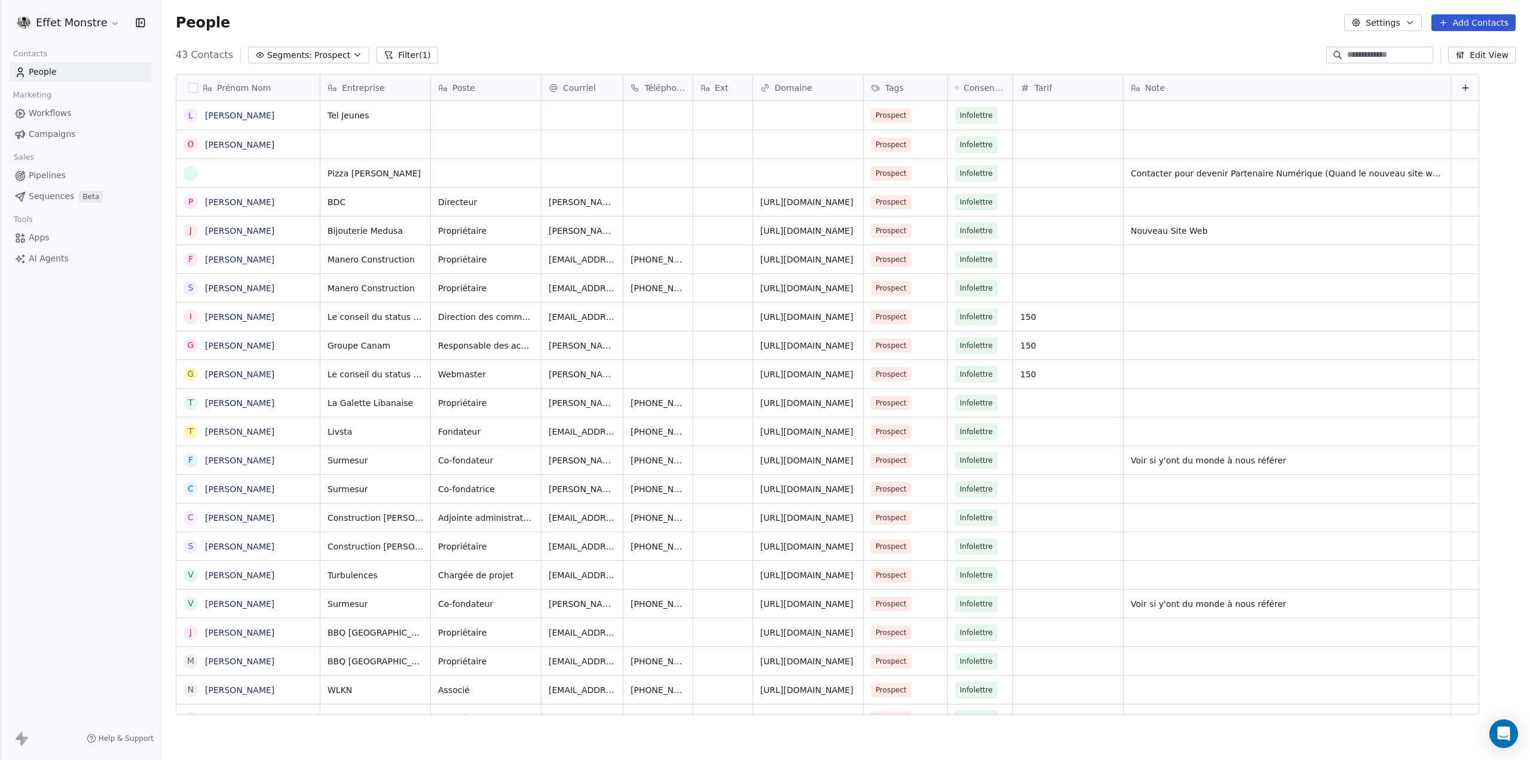
click at [320, 39] on div "People Settings Add Contacts" at bounding box center [845, 22] width 1368 height 45
click at [317, 47] on button "Segments: Prospect" at bounding box center [308, 55] width 121 height 17
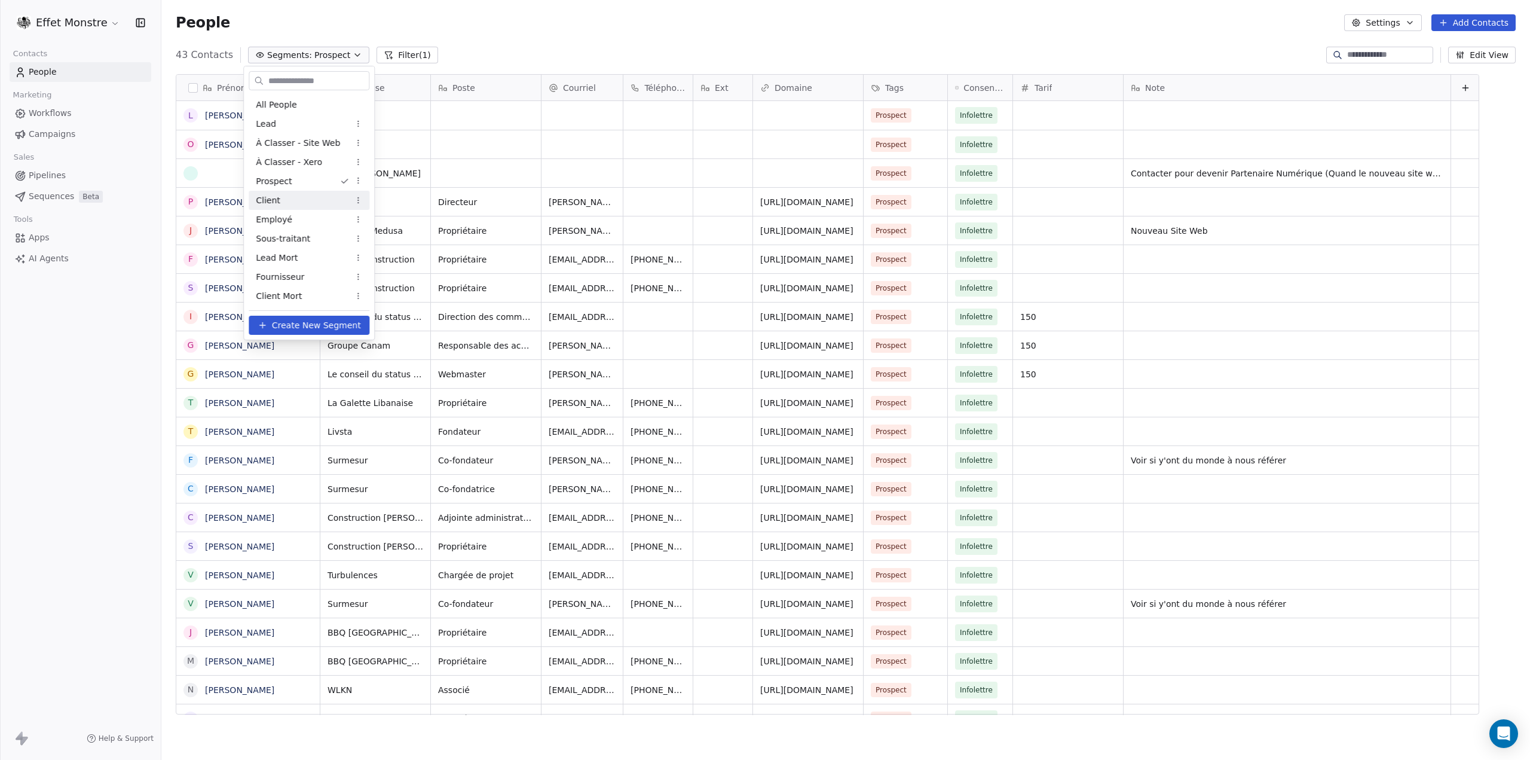
click at [273, 204] on span "Client" at bounding box center [268, 200] width 25 height 13
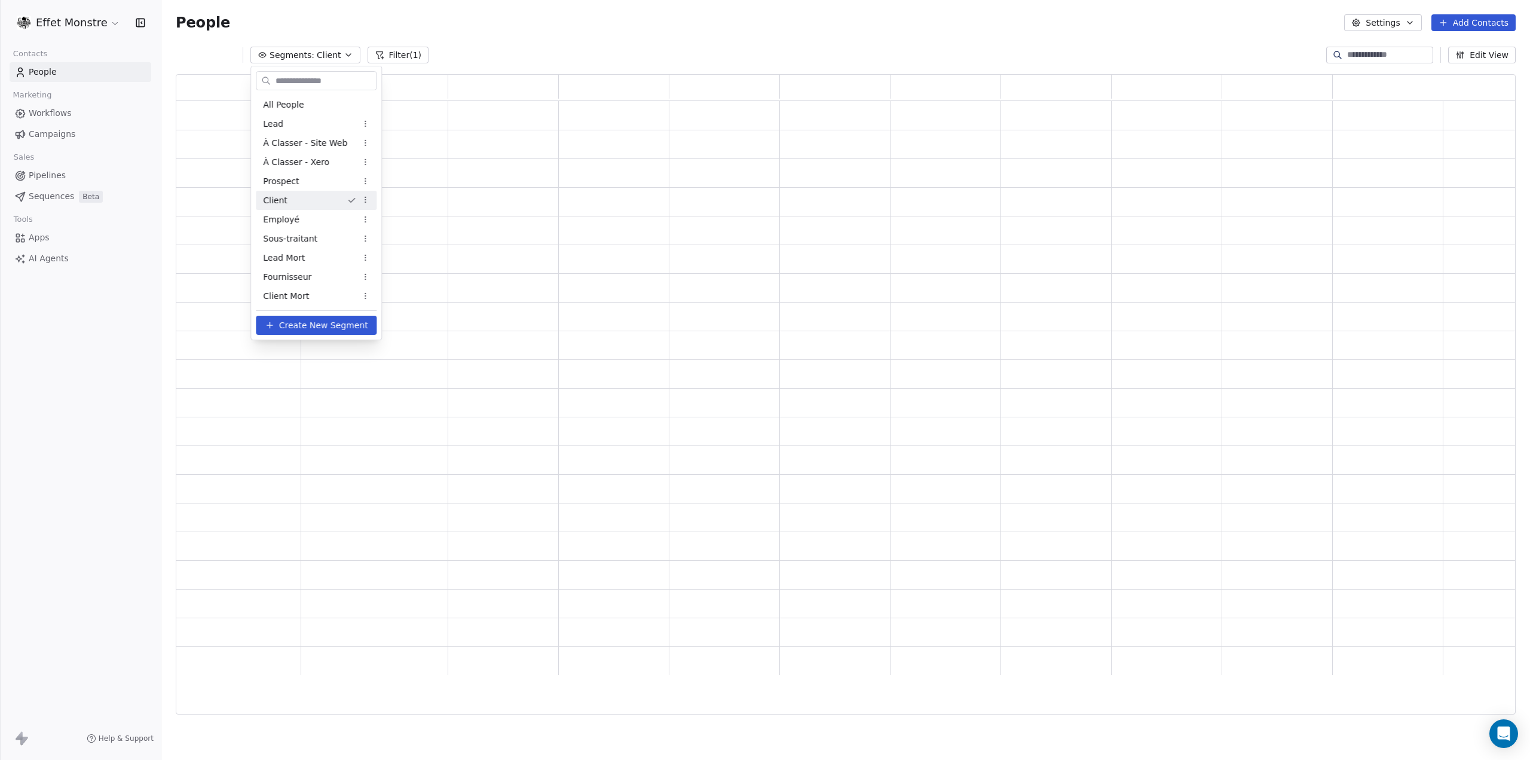
scroll to position [630, 1330]
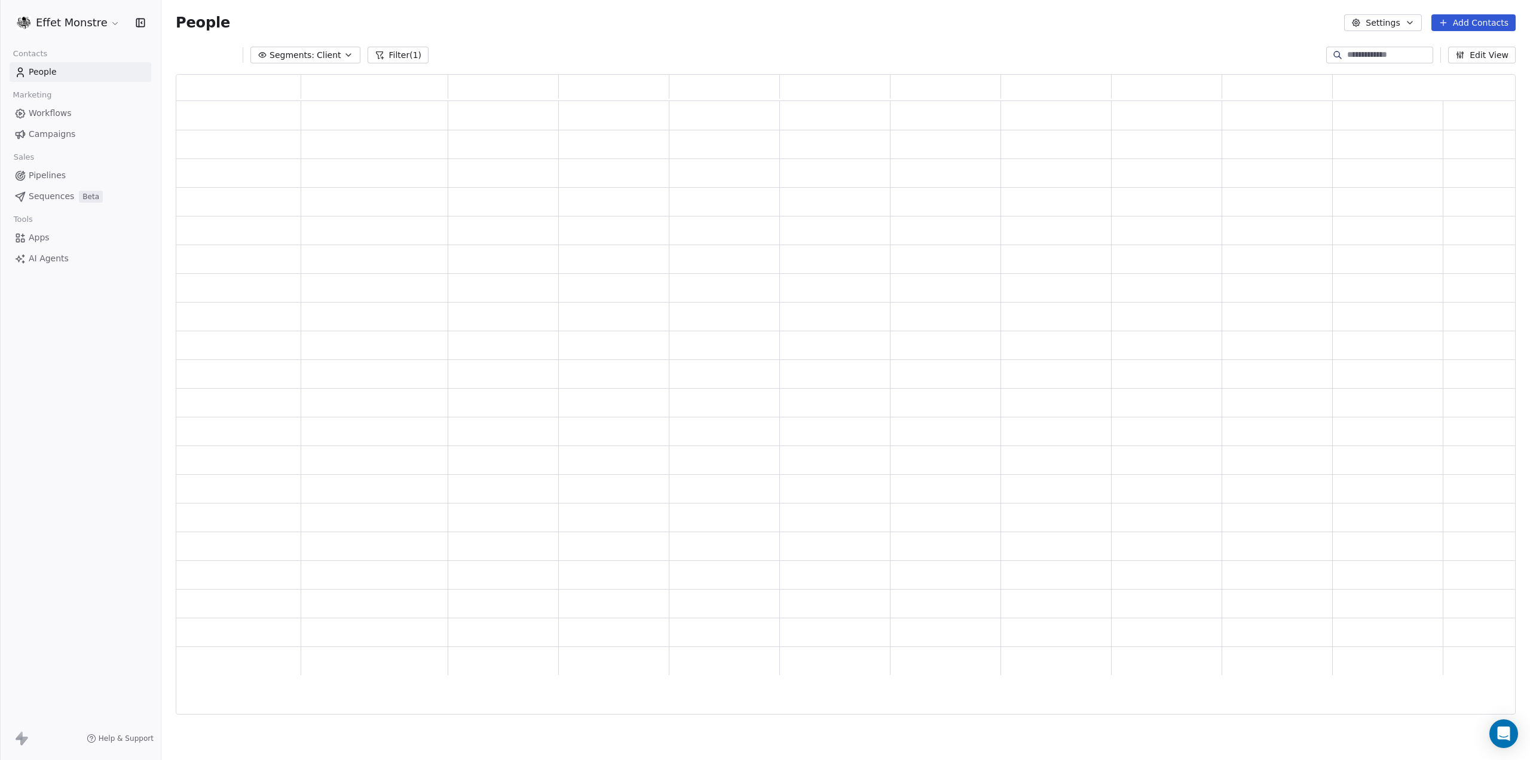
click at [292, 66] on div at bounding box center [845, 399] width 1368 height 668
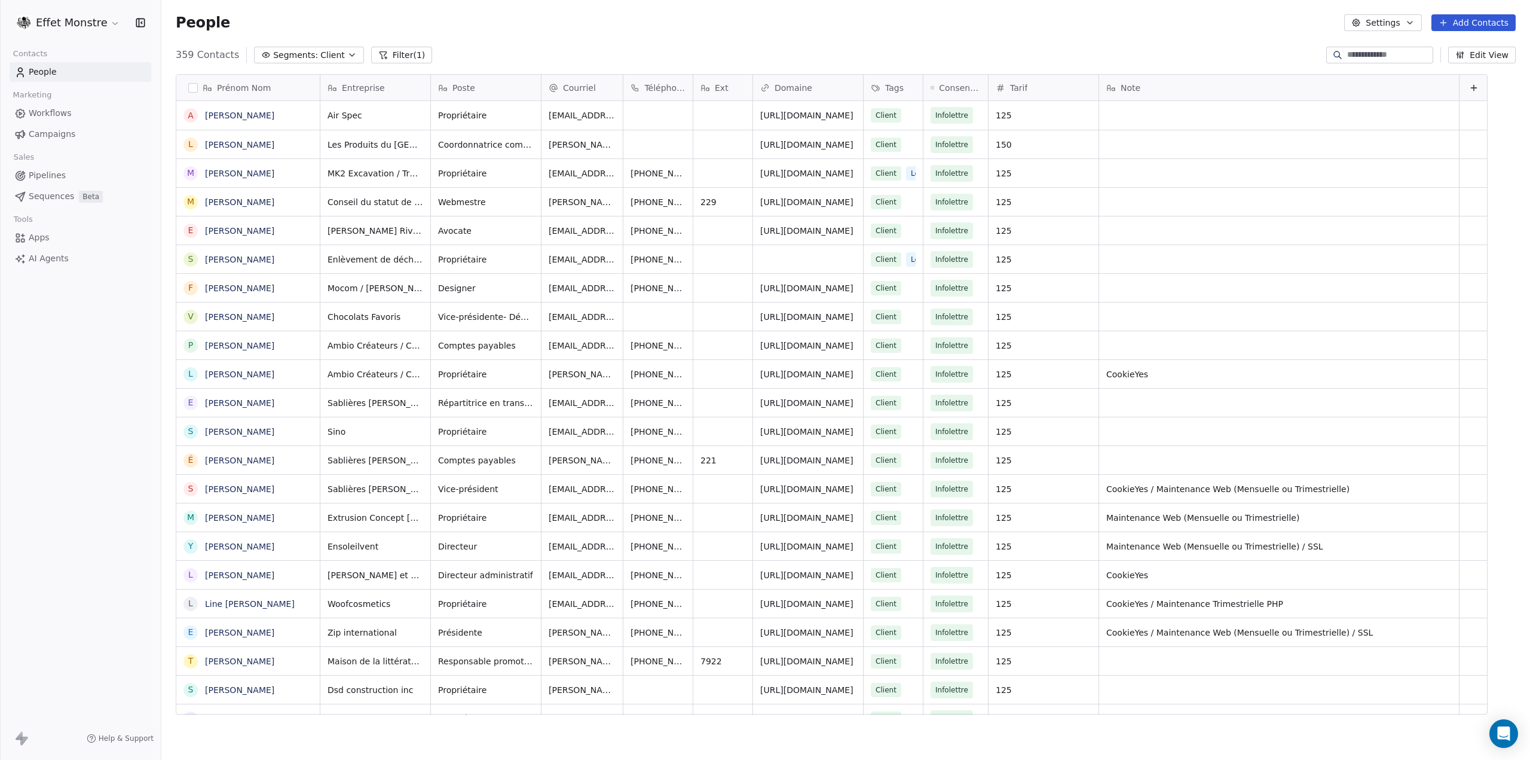
click at [299, 56] on span "Segments:" at bounding box center [295, 55] width 45 height 13
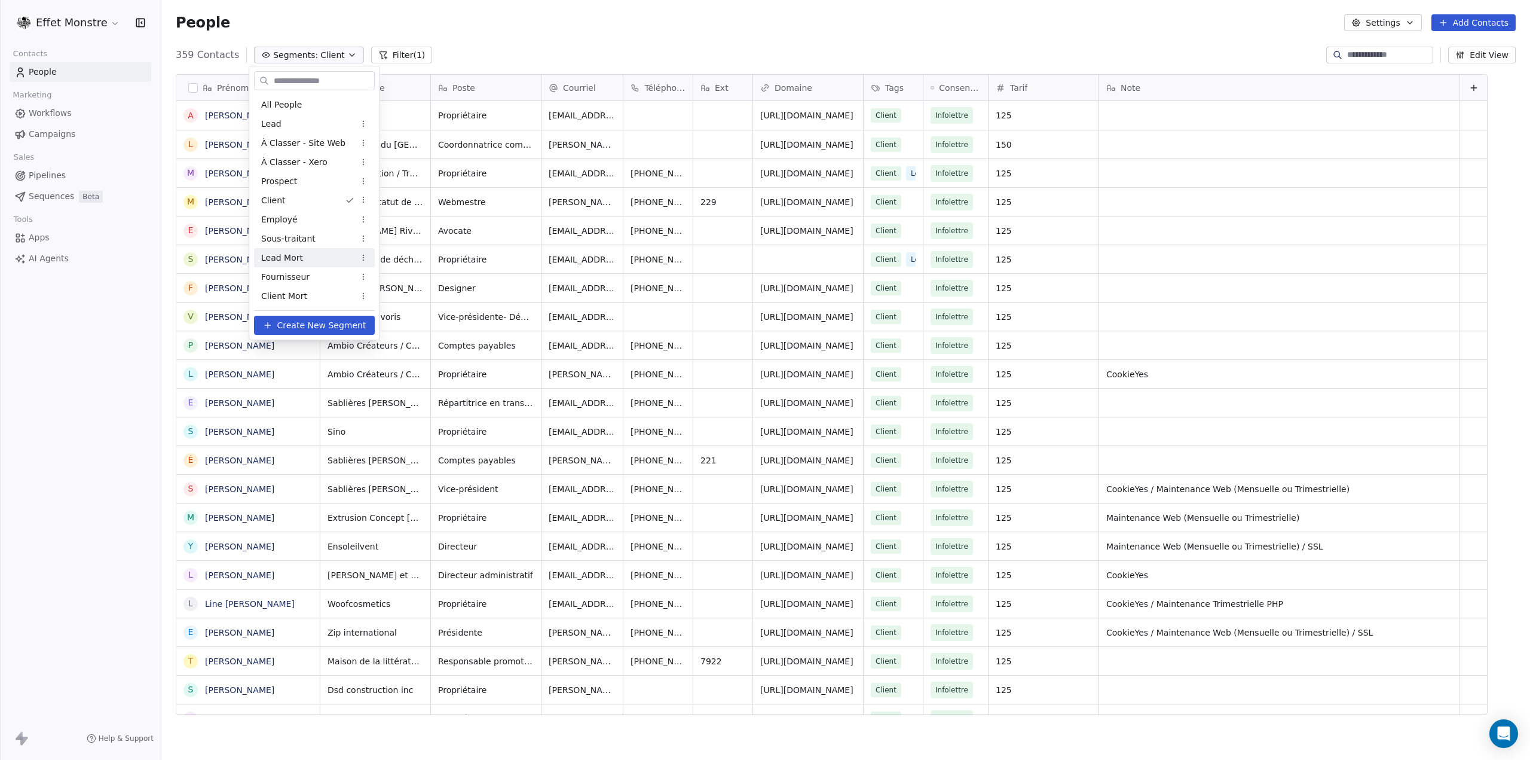
click at [310, 255] on div "Lead Mort" at bounding box center [314, 257] width 121 height 19
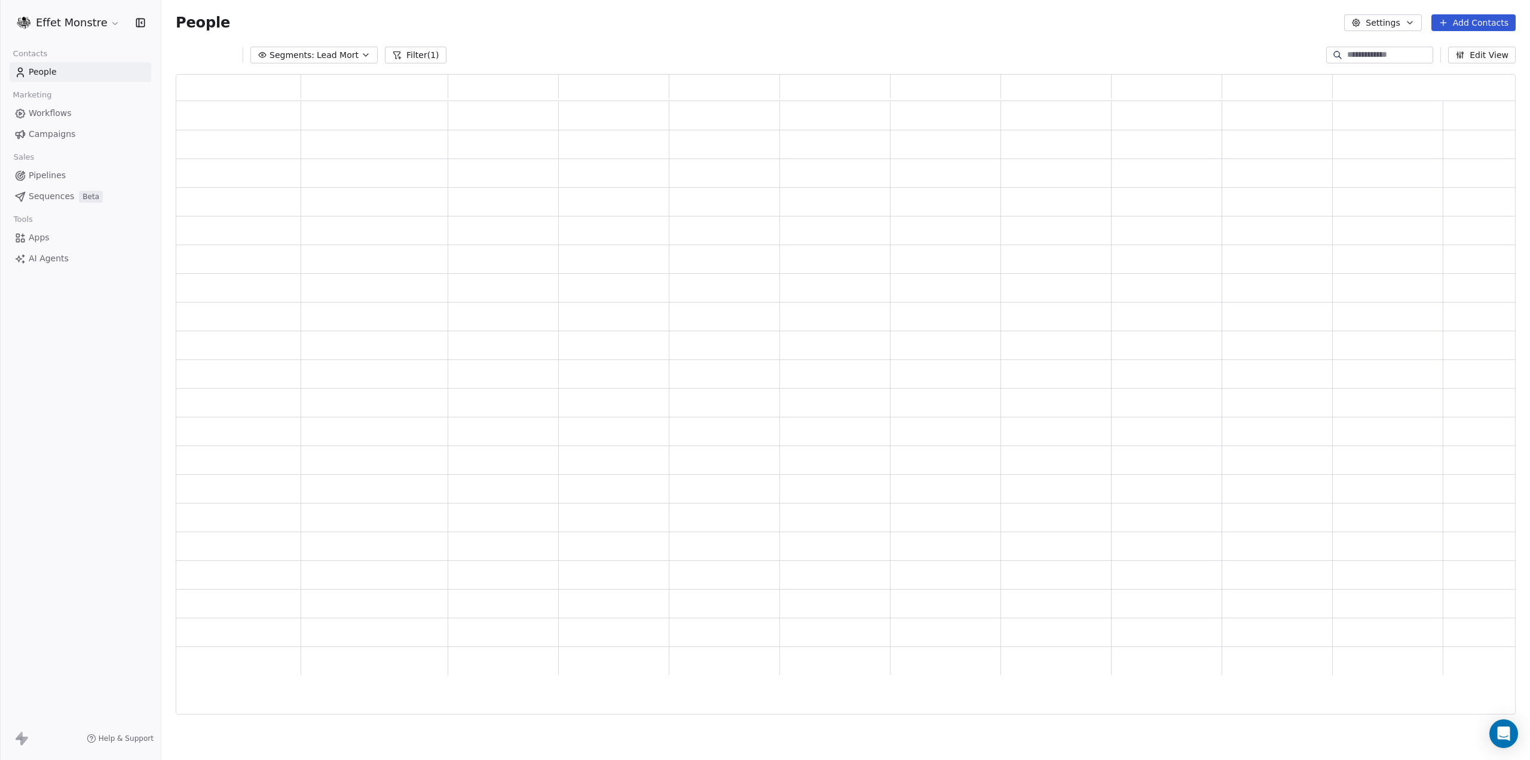
scroll to position [0, 0]
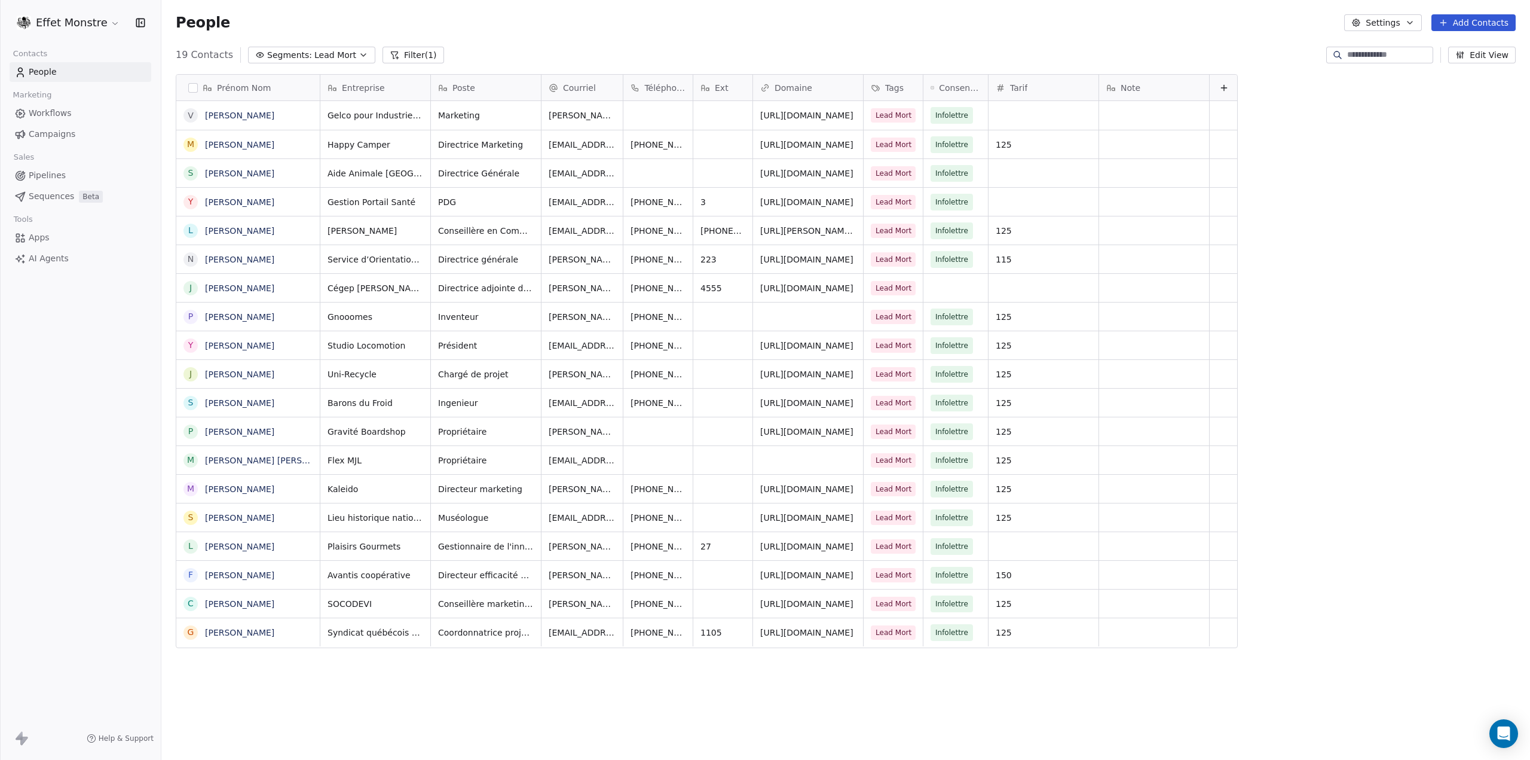
click at [288, 53] on span "Segments:" at bounding box center [289, 55] width 45 height 13
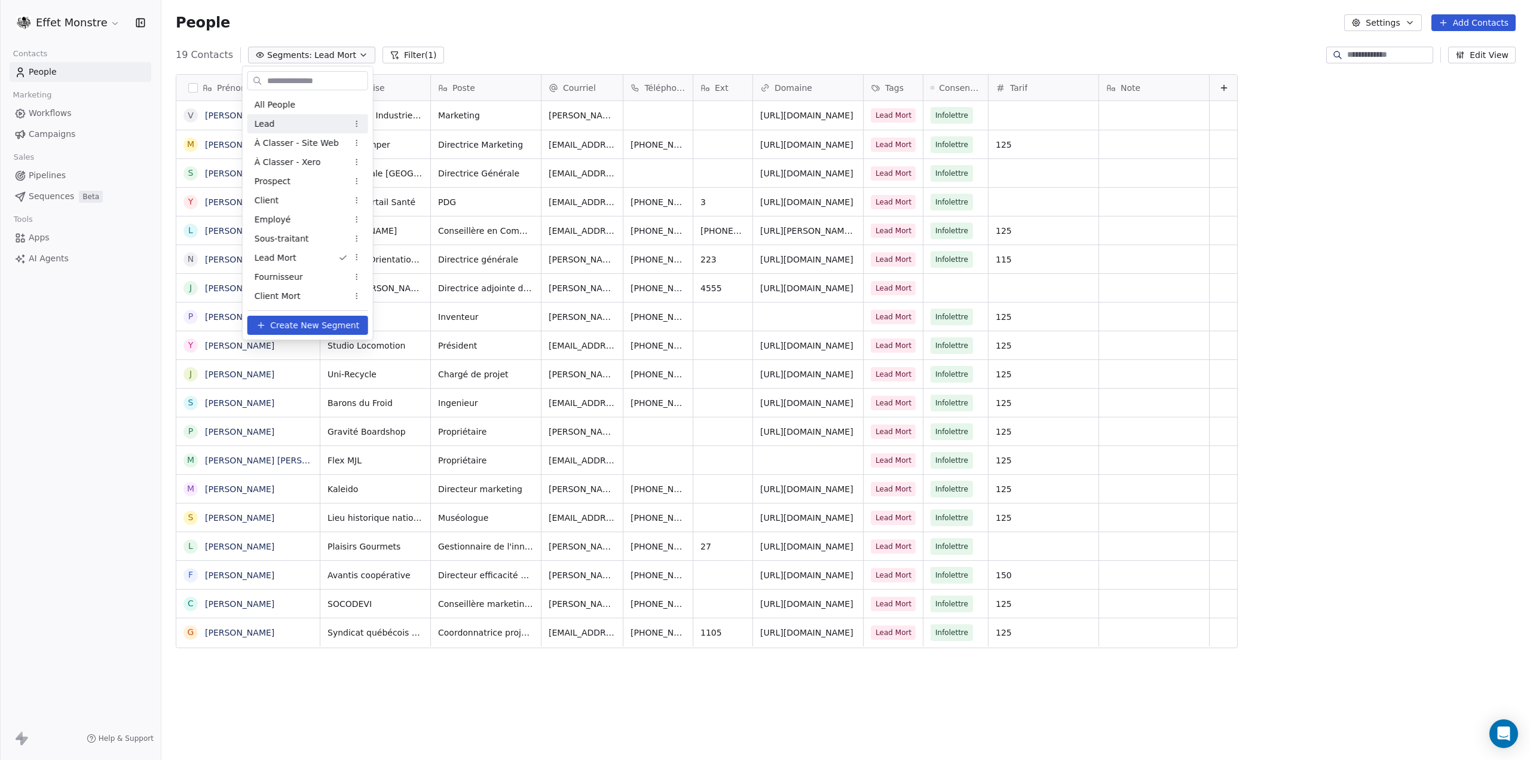
click at [279, 121] on div "Lead" at bounding box center [307, 123] width 121 height 19
